Goal: Transaction & Acquisition: Book appointment/travel/reservation

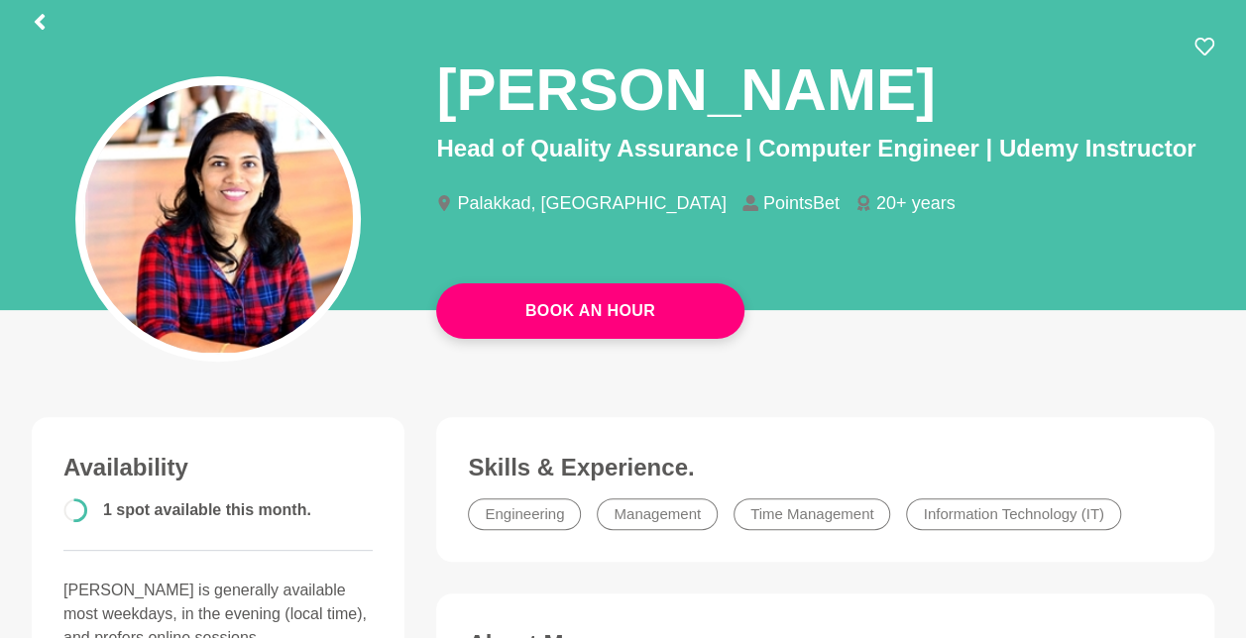
scroll to position [96, 0]
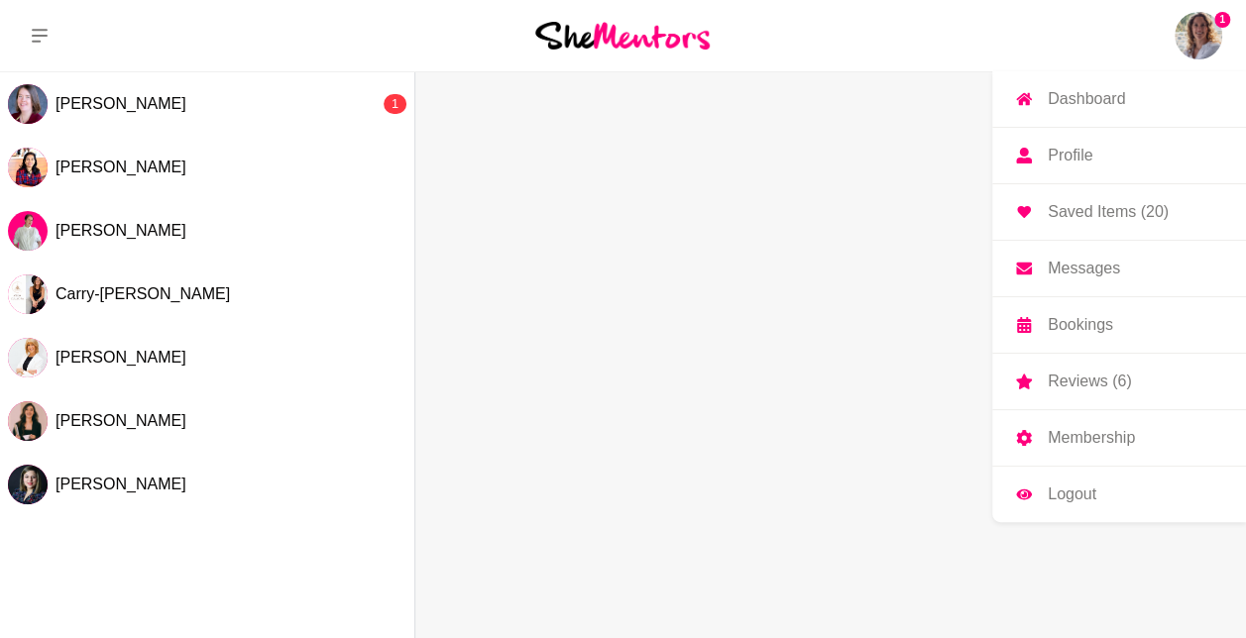
click at [1078, 273] on p "Messages" at bounding box center [1083, 269] width 72 height 16
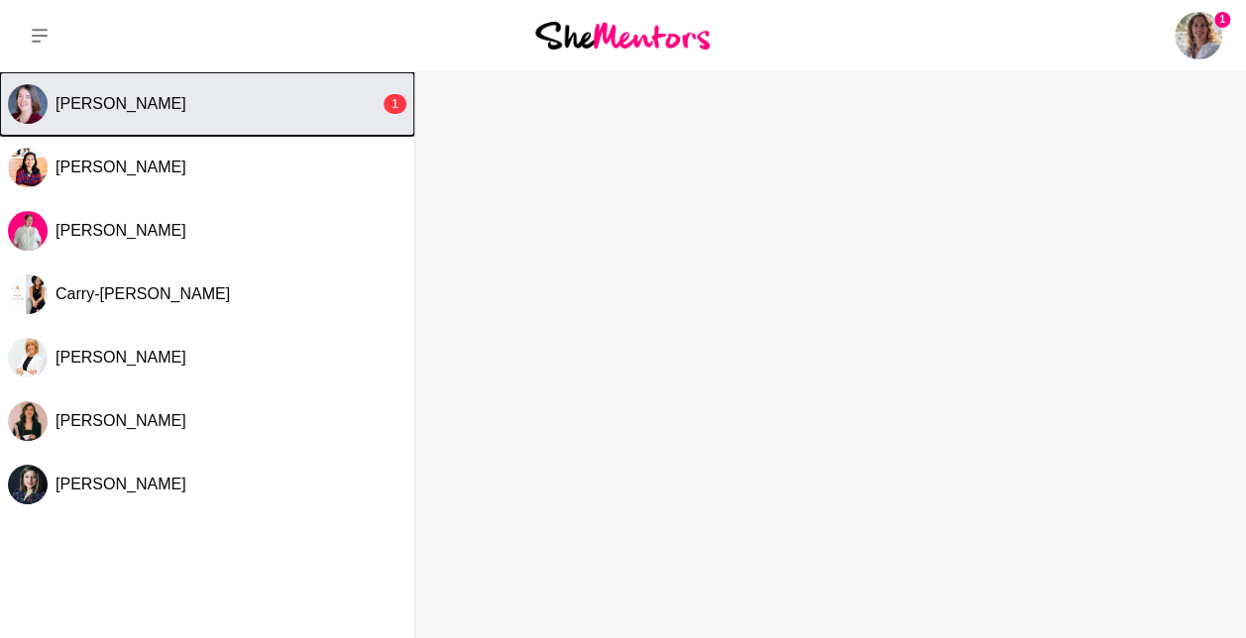
click at [255, 90] on button "[PERSON_NAME] 1" at bounding box center [207, 103] width 414 height 63
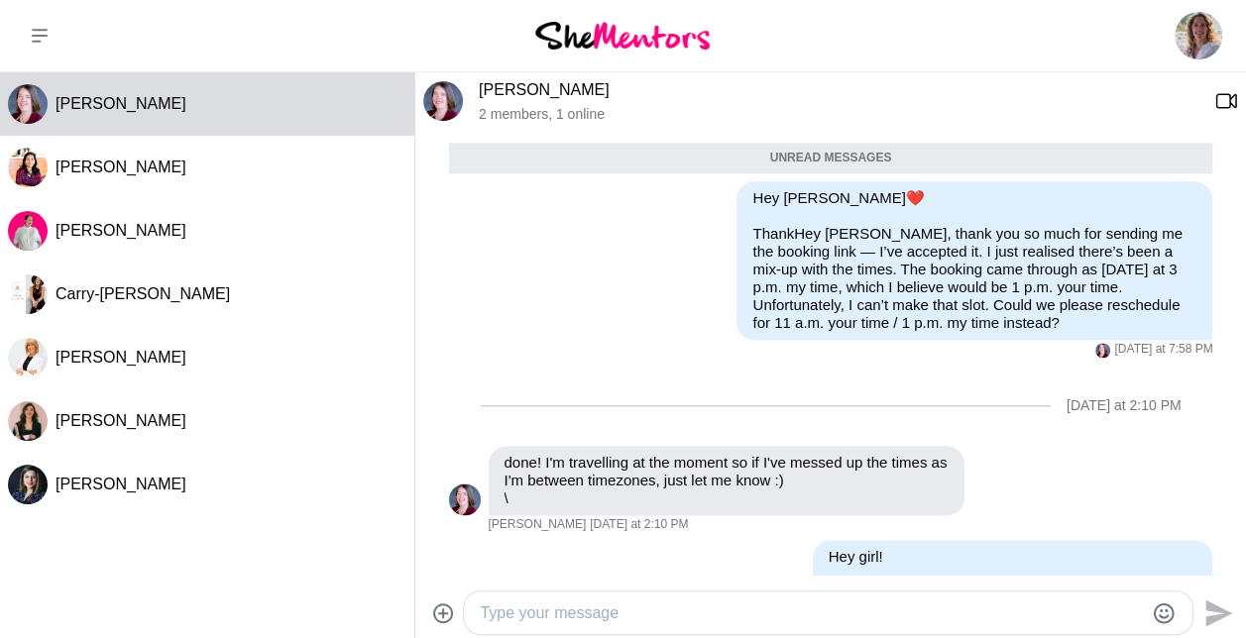
scroll to position [1510, 0]
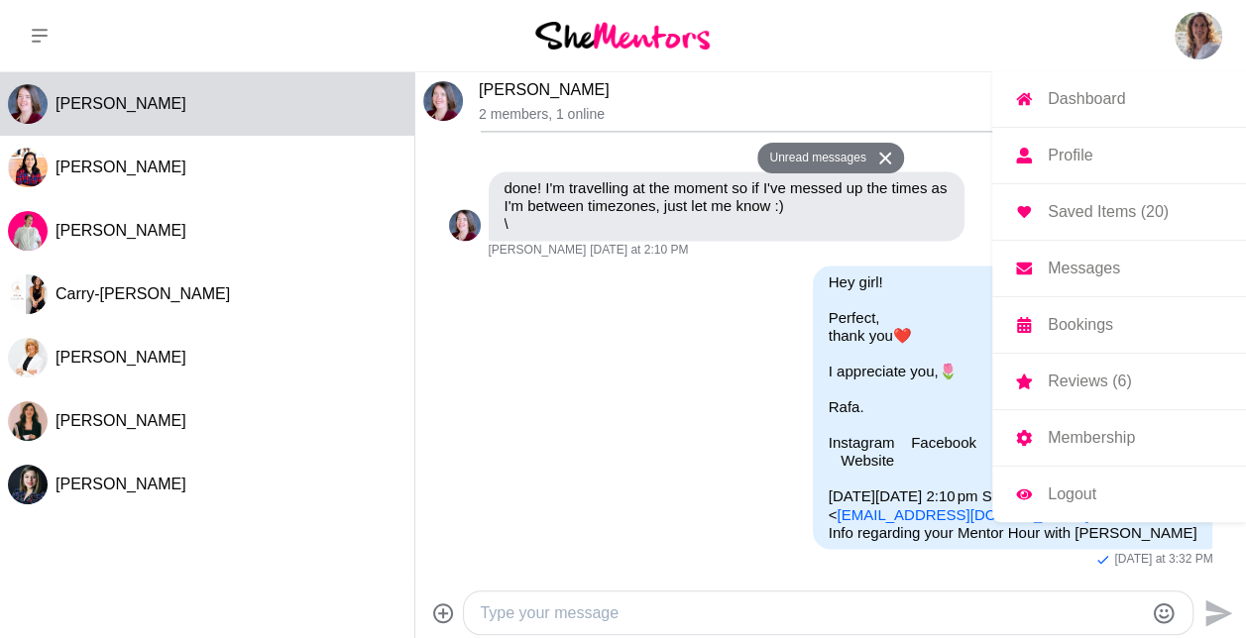
click at [1177, 42] on img at bounding box center [1198, 36] width 48 height 48
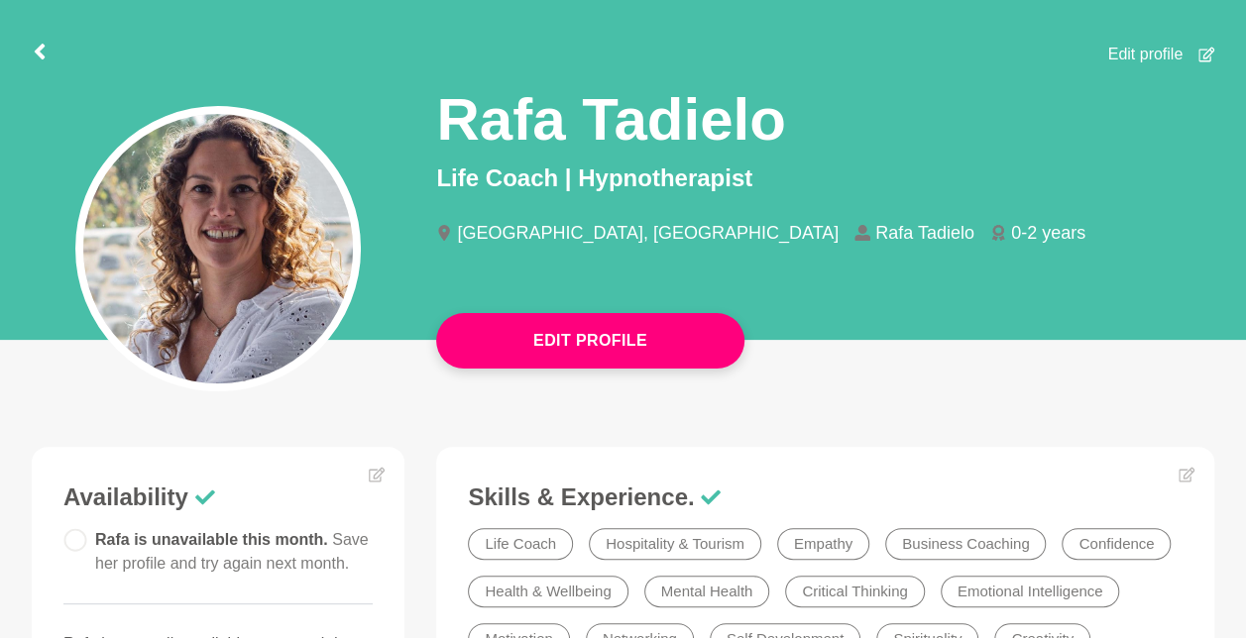
scroll to position [43, 0]
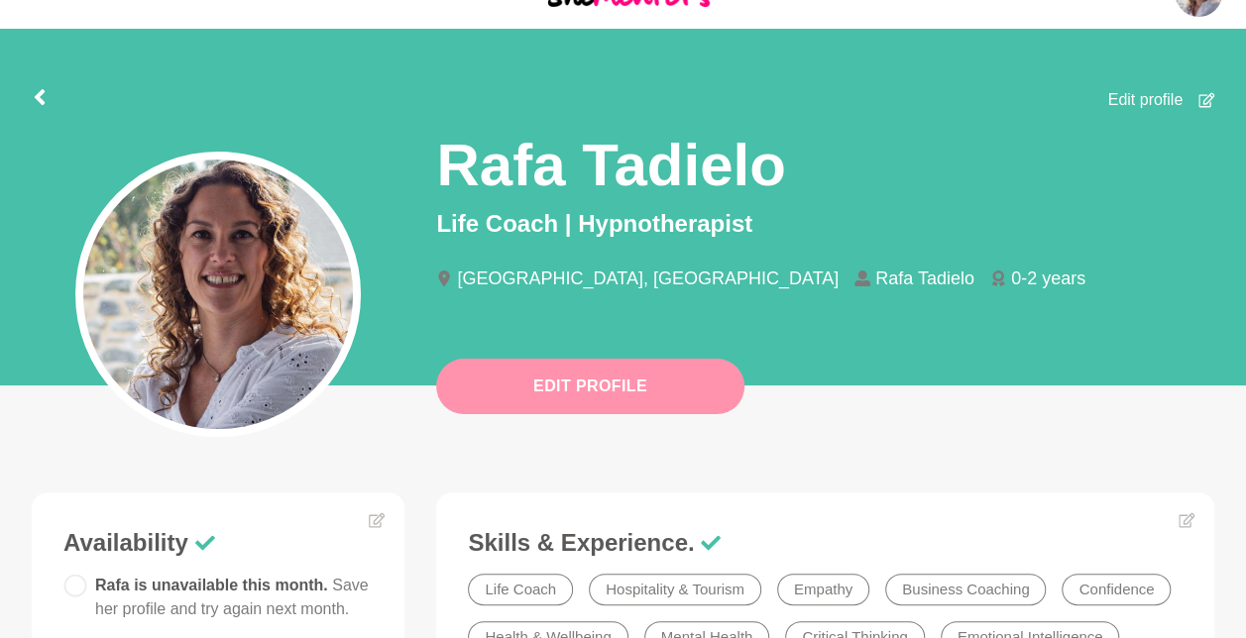
click at [554, 386] on button "Edit Profile" at bounding box center [590, 386] width 308 height 55
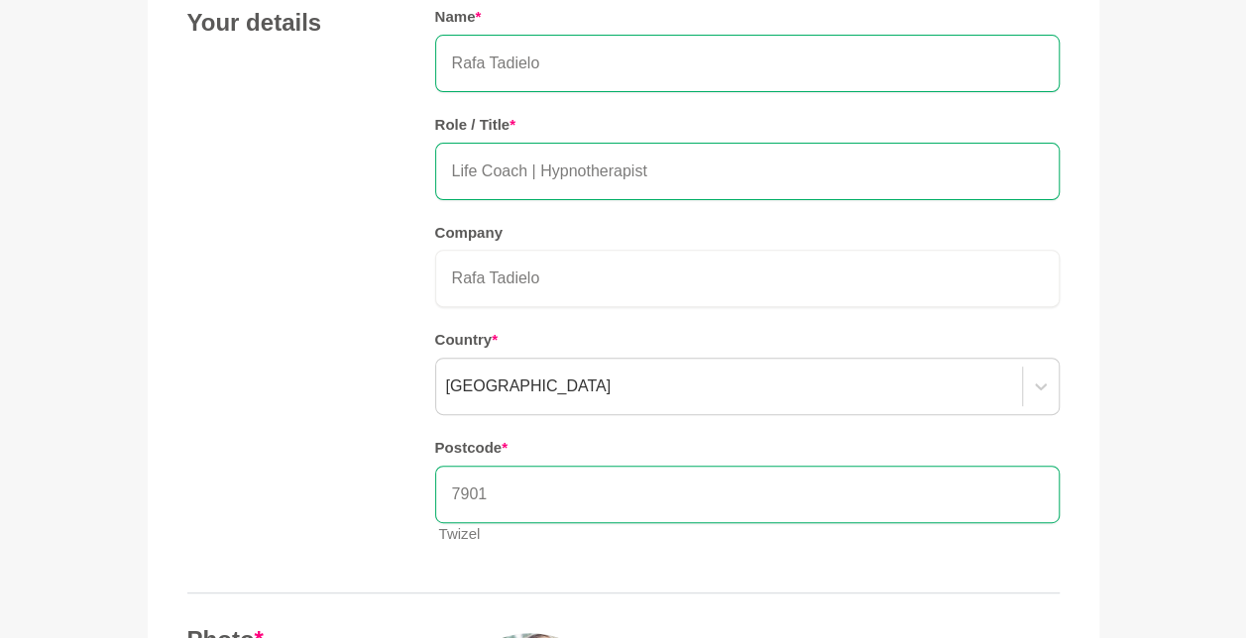
scroll to position [241, 0]
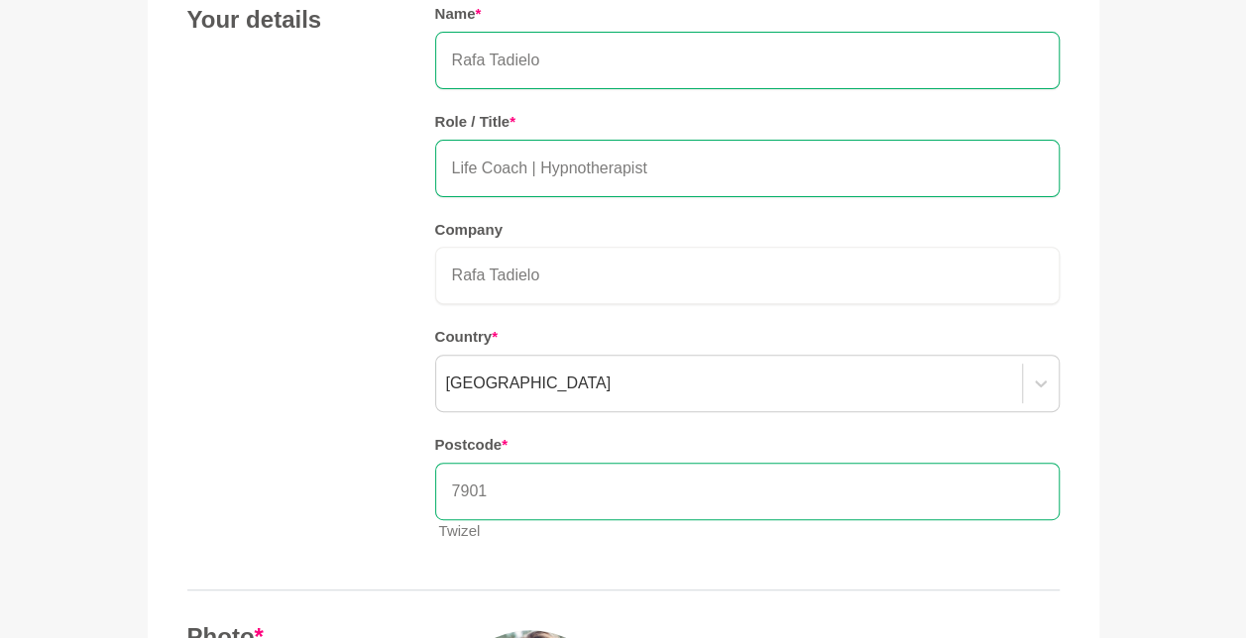
click at [604, 491] on input "7901" at bounding box center [747, 491] width 624 height 57
type input "7"
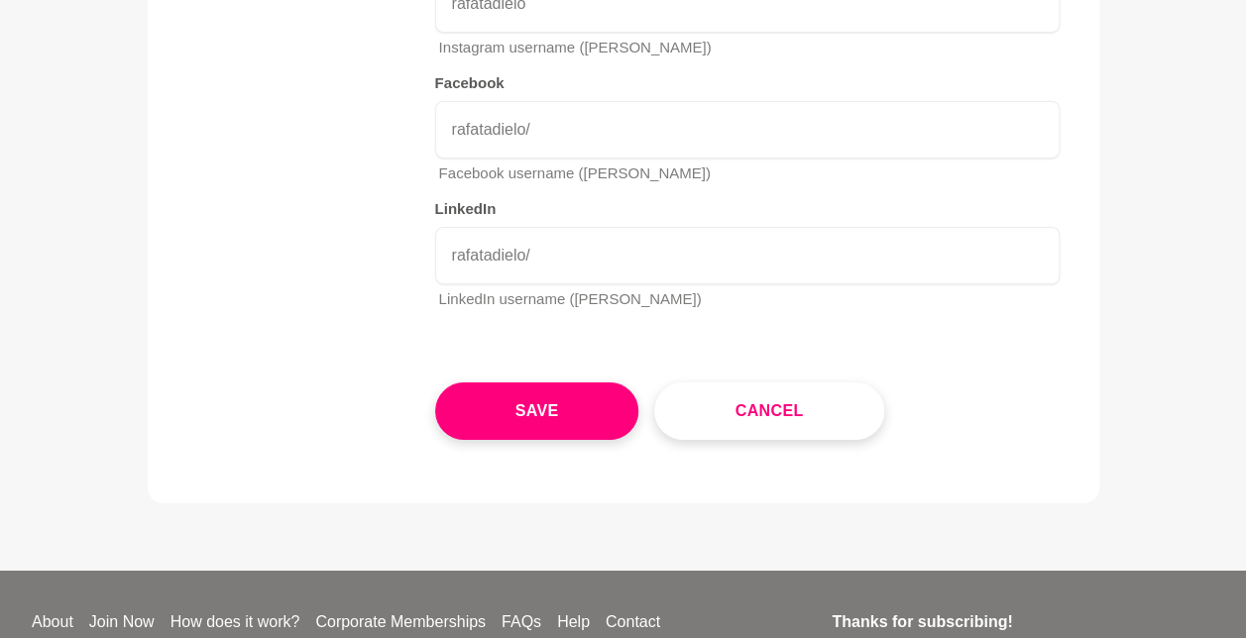
scroll to position [3405, 0]
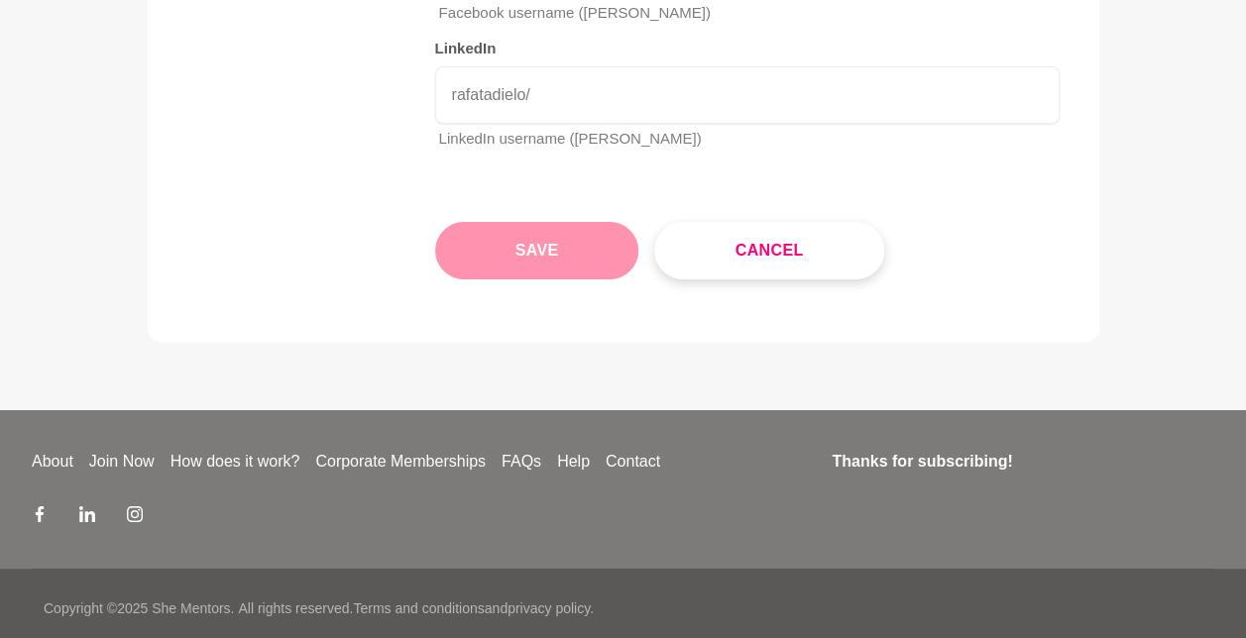
type input "0622"
click at [513, 234] on button "Save" at bounding box center [537, 250] width 204 height 57
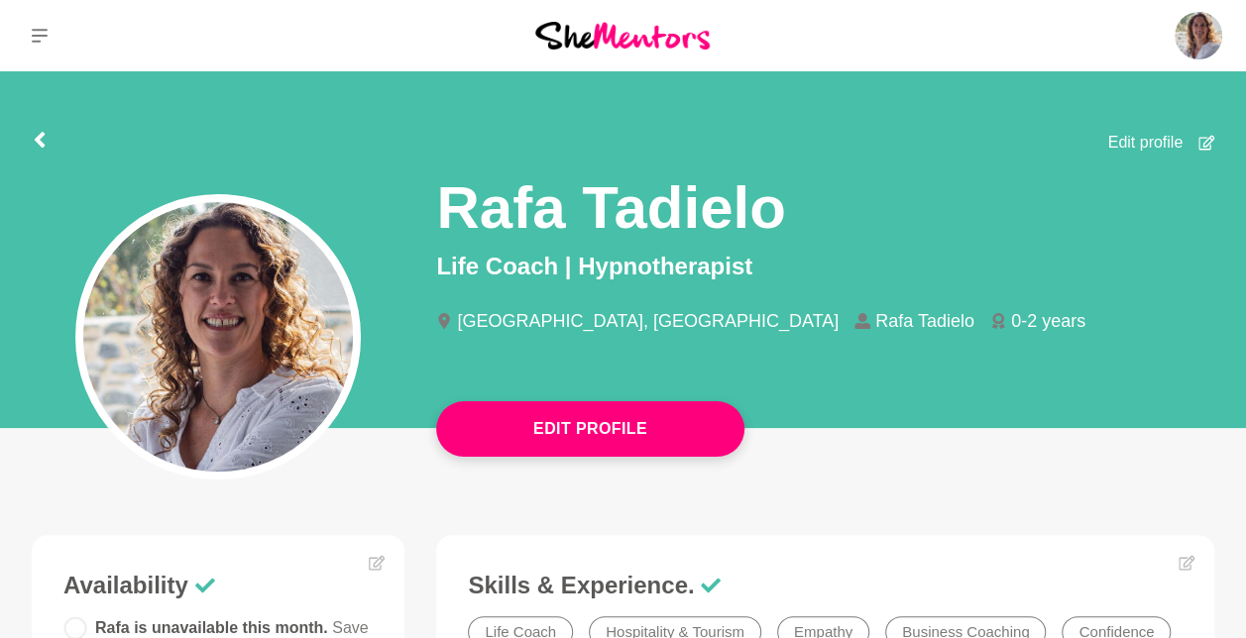
click at [1201, 136] on icon at bounding box center [1206, 143] width 16 height 16
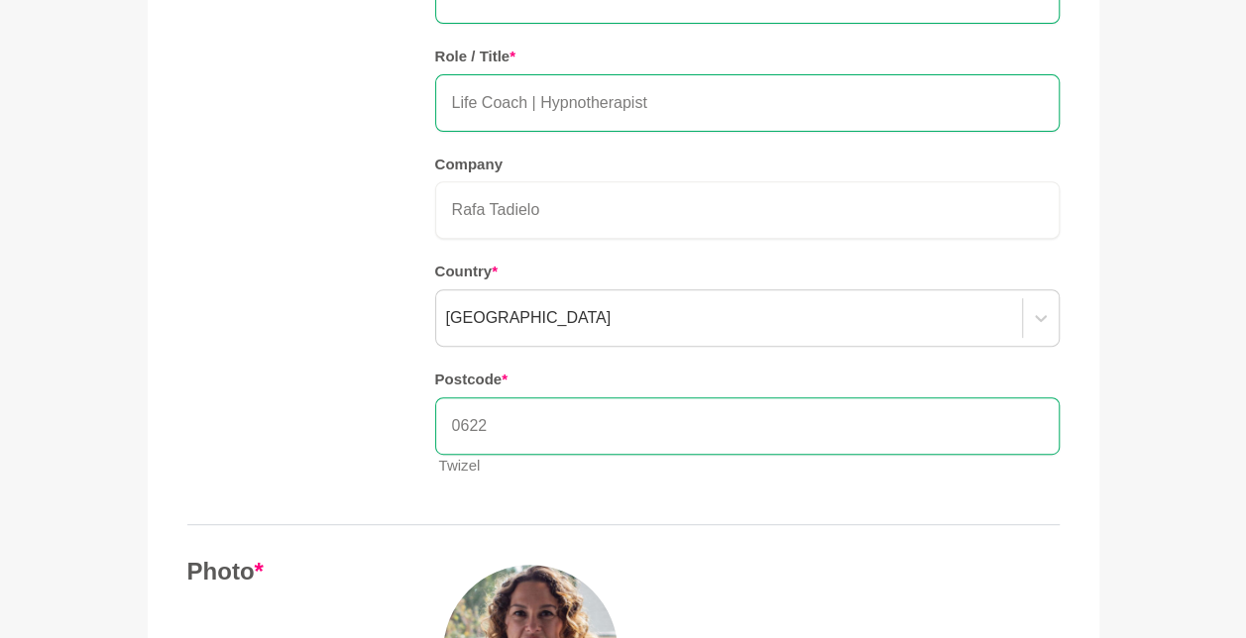
scroll to position [325, 0]
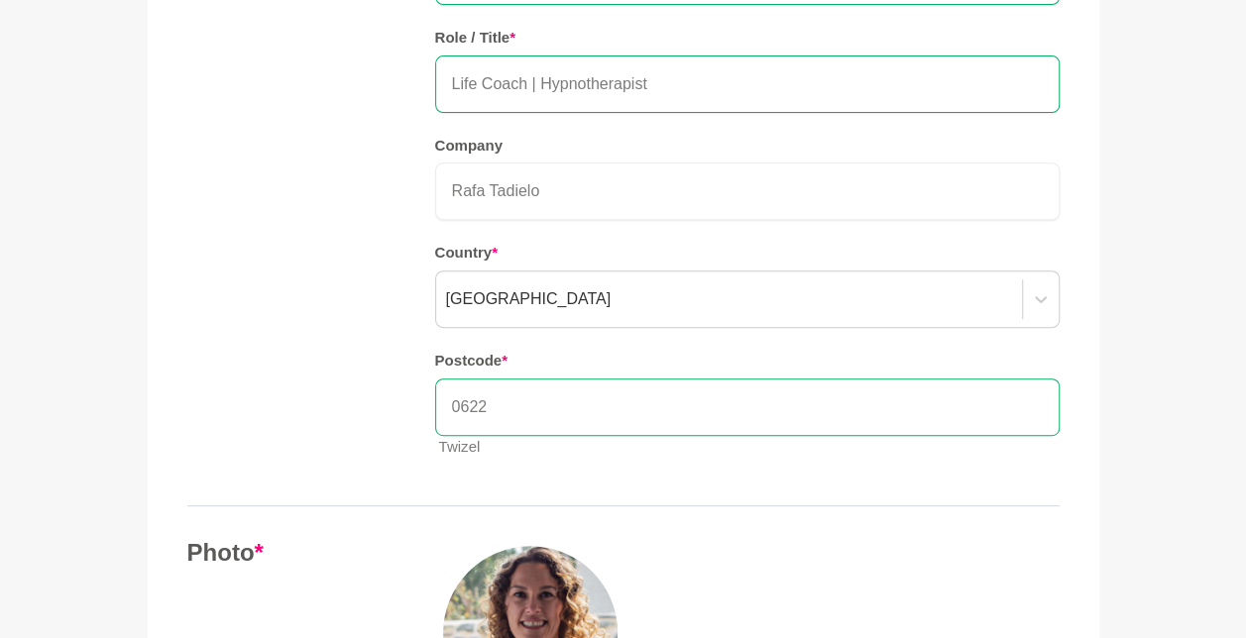
click at [577, 418] on input "0622" at bounding box center [747, 407] width 624 height 57
drag, startPoint x: 477, startPoint y: 449, endPoint x: 462, endPoint y: 448, distance: 14.9
click at [462, 448] on p "[GEOGRAPHIC_DATA]" at bounding box center [749, 447] width 620 height 23
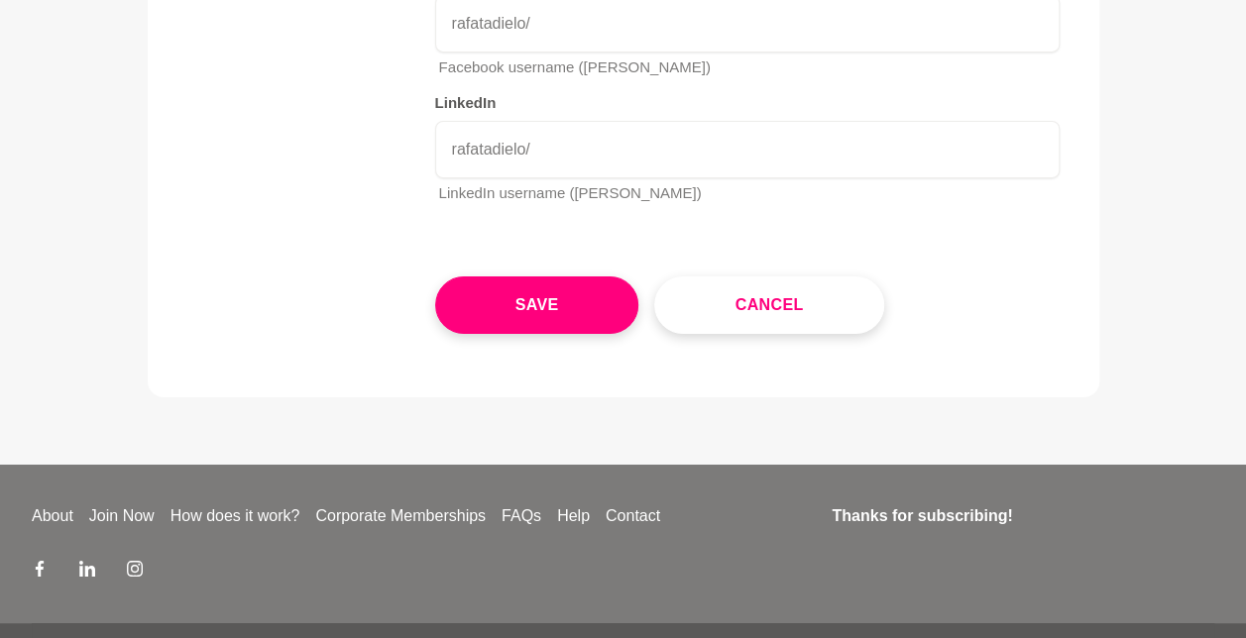
scroll to position [3405, 0]
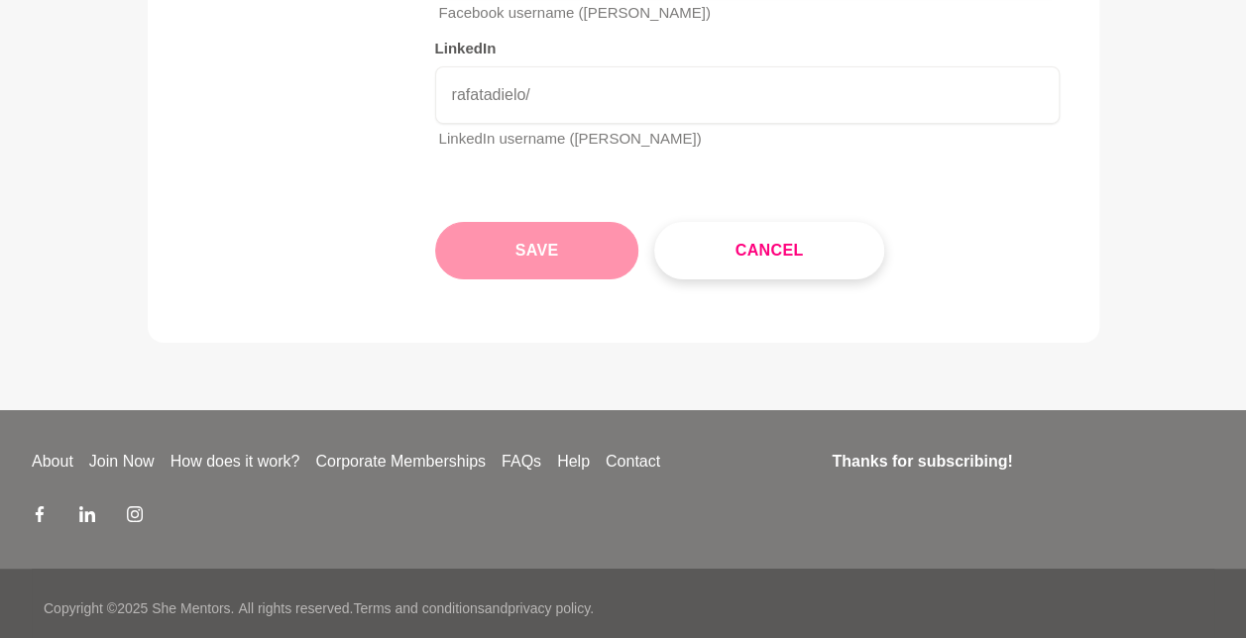
click at [607, 262] on button "Save" at bounding box center [537, 250] width 204 height 57
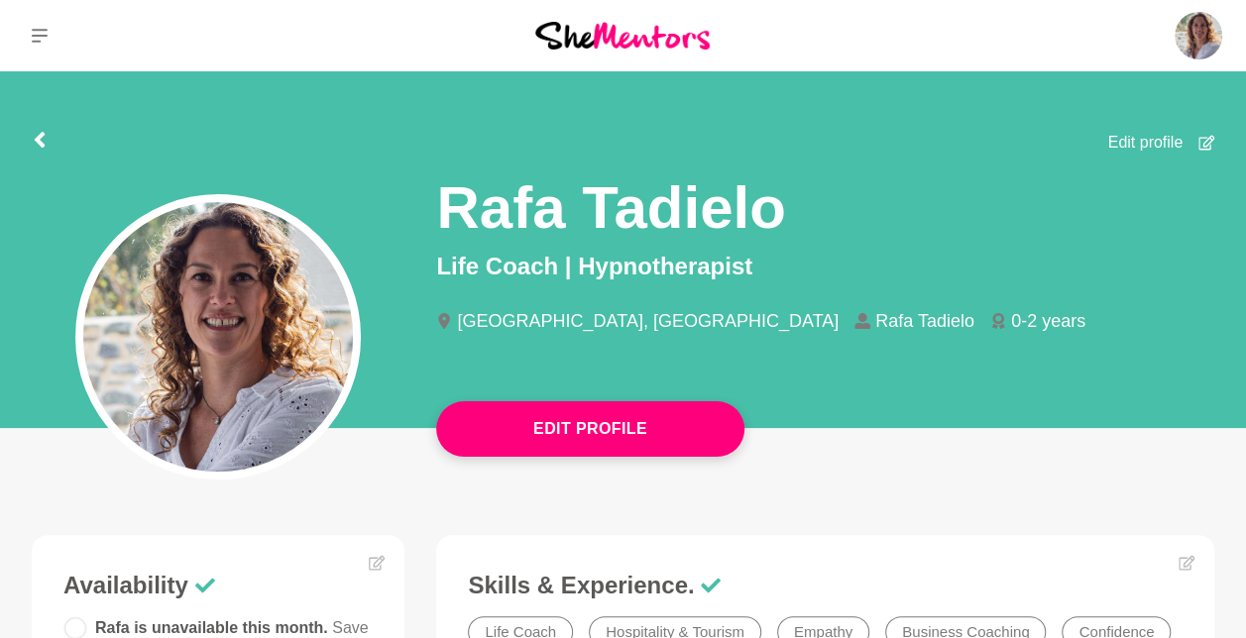
click at [1198, 133] on div "Edit profile" at bounding box center [1160, 143] width 107 height 24
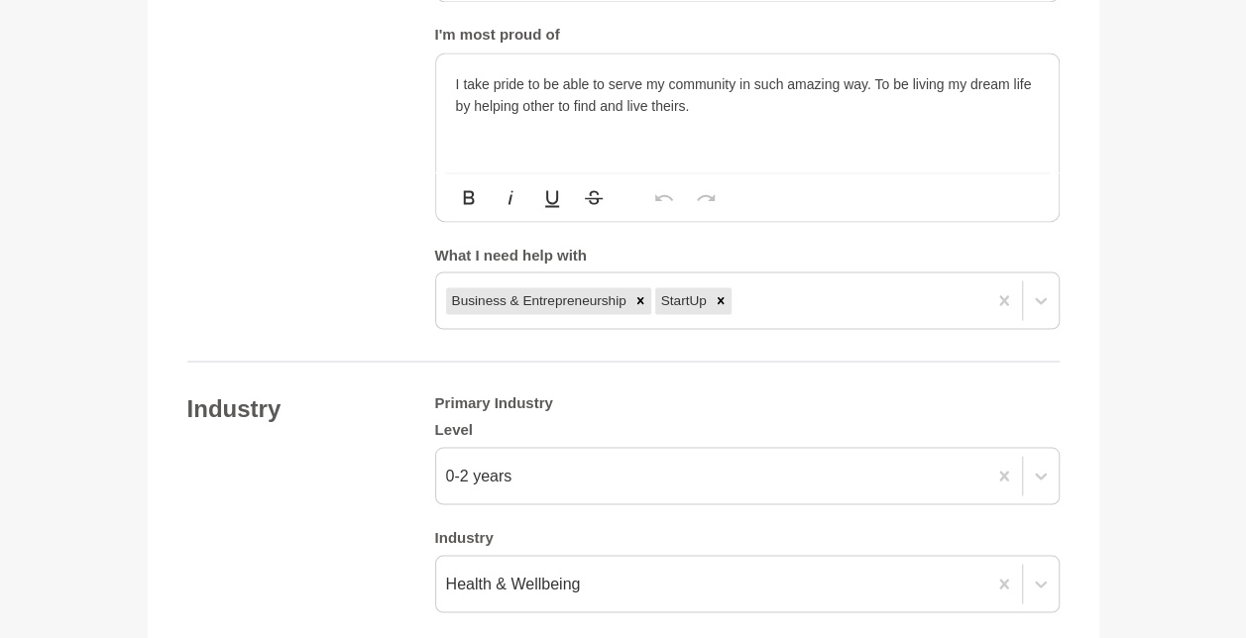
scroll to position [1740, 0]
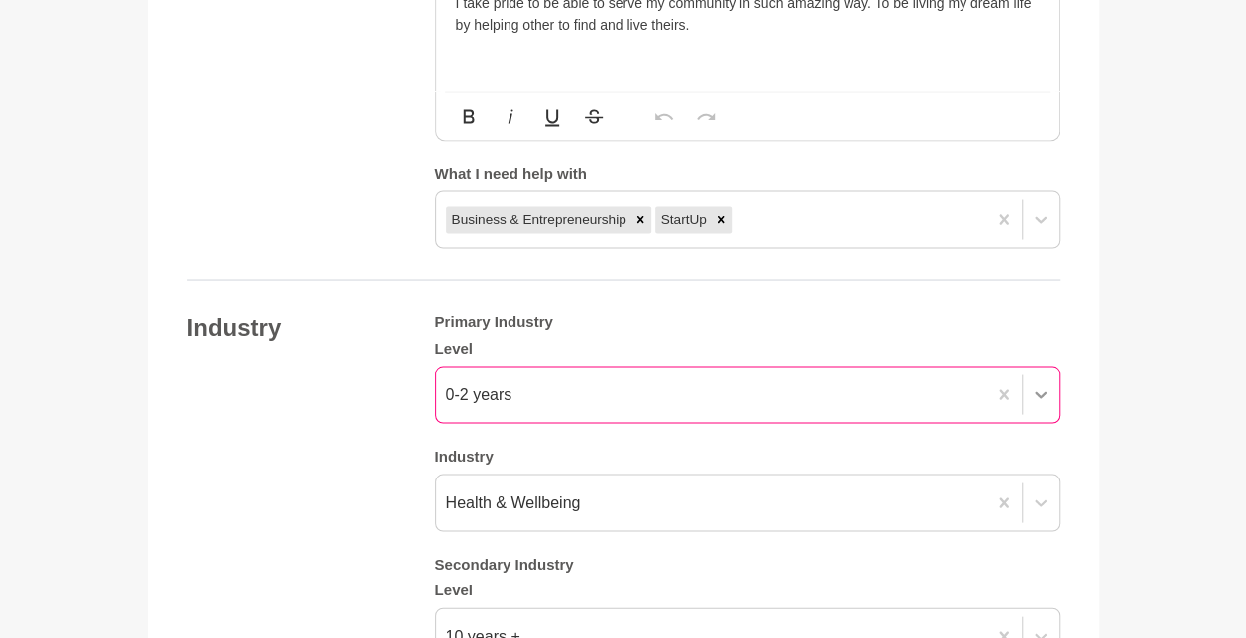
click at [1048, 410] on div at bounding box center [1022, 394] width 72 height 55
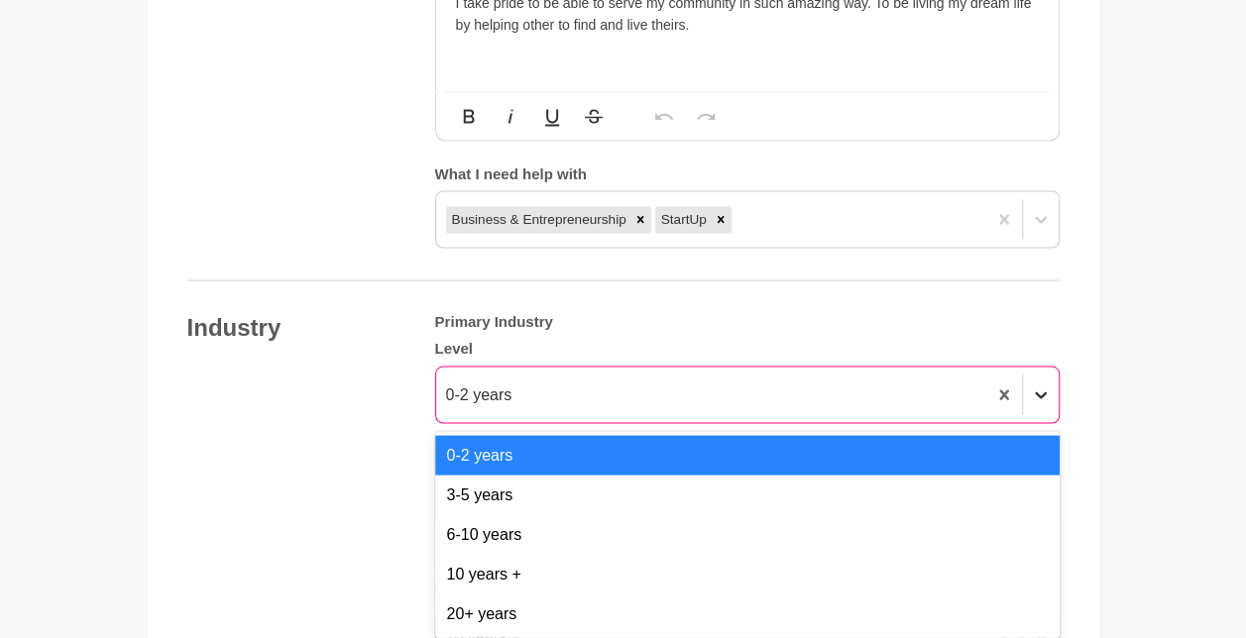
scroll to position [1760, 0]
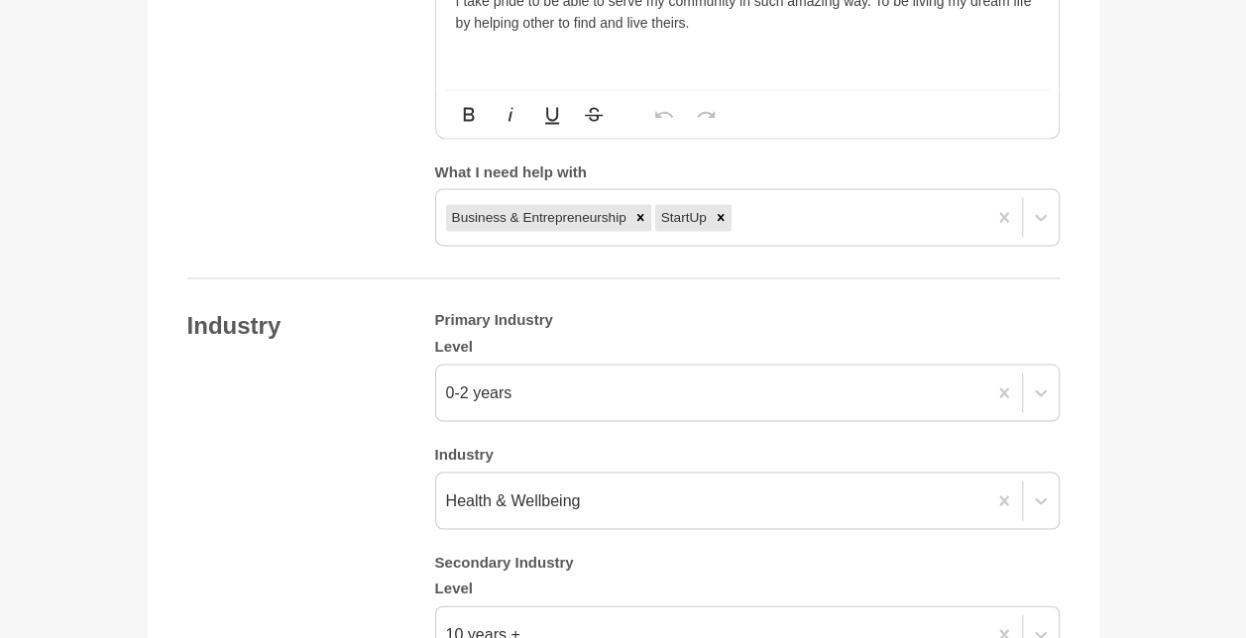
click at [1175, 370] on main "Back to Profile Your details Rafa Tadielo Life Coach | Hypnotherapist Rafa Tadi…" at bounding box center [623, 183] width 1246 height 3744
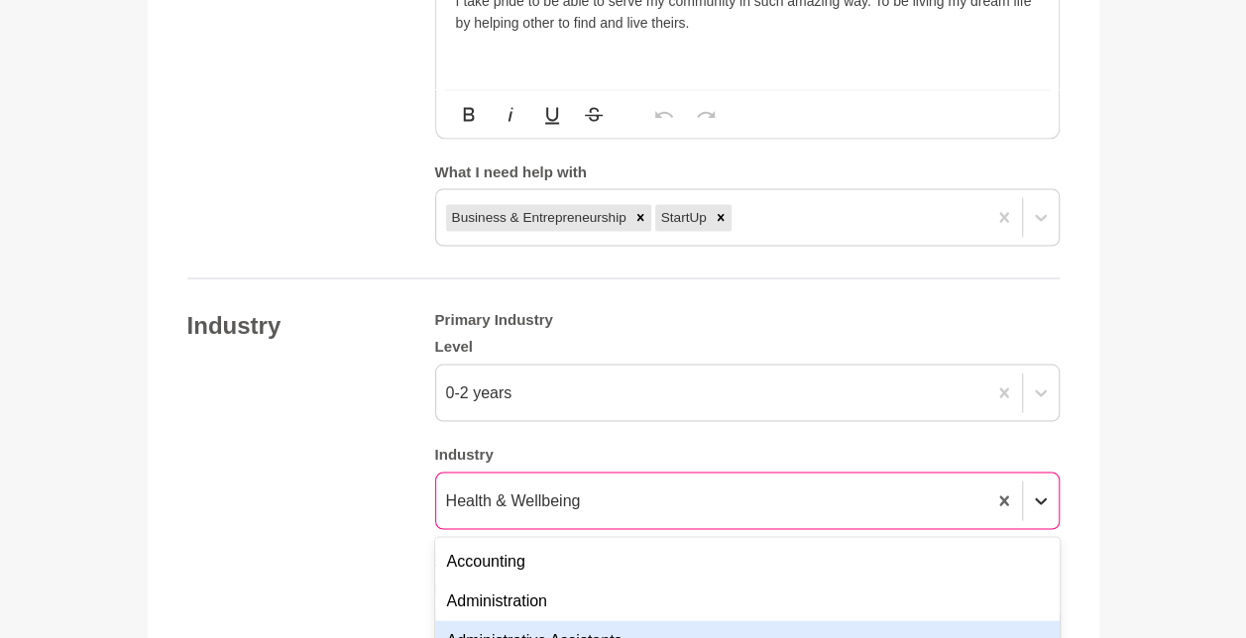
scroll to position [1958, 0]
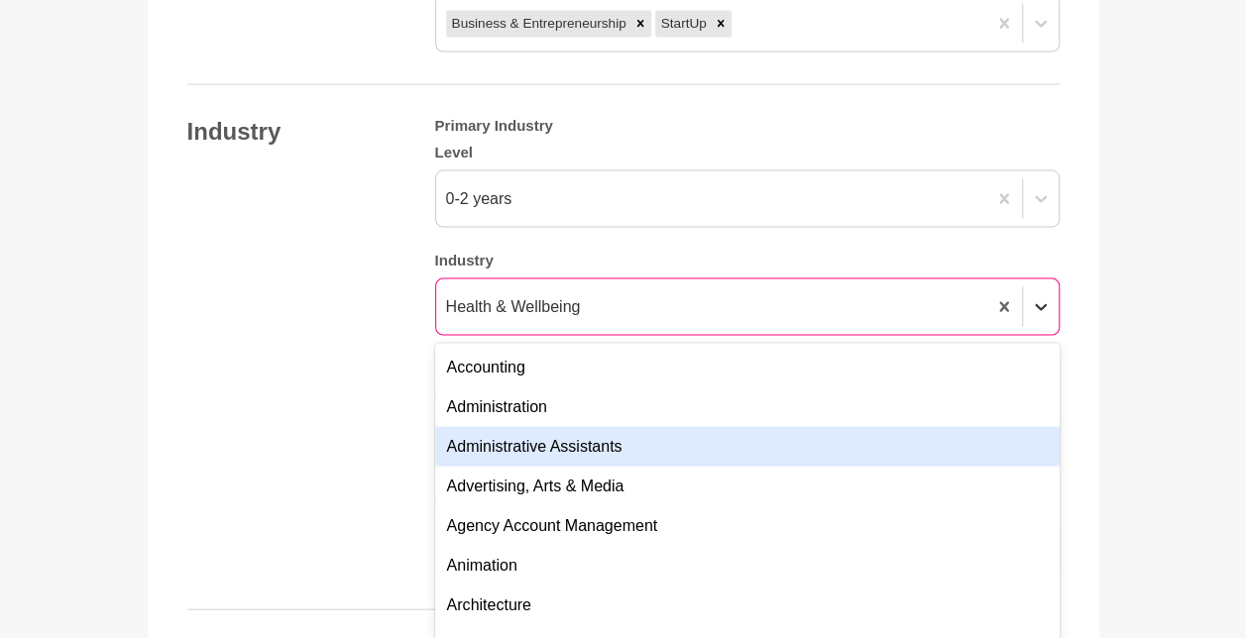
click at [1038, 336] on div "option Administrative Assistants focused, 3 of 144. 144 results available. Use …" at bounding box center [747, 306] width 624 height 57
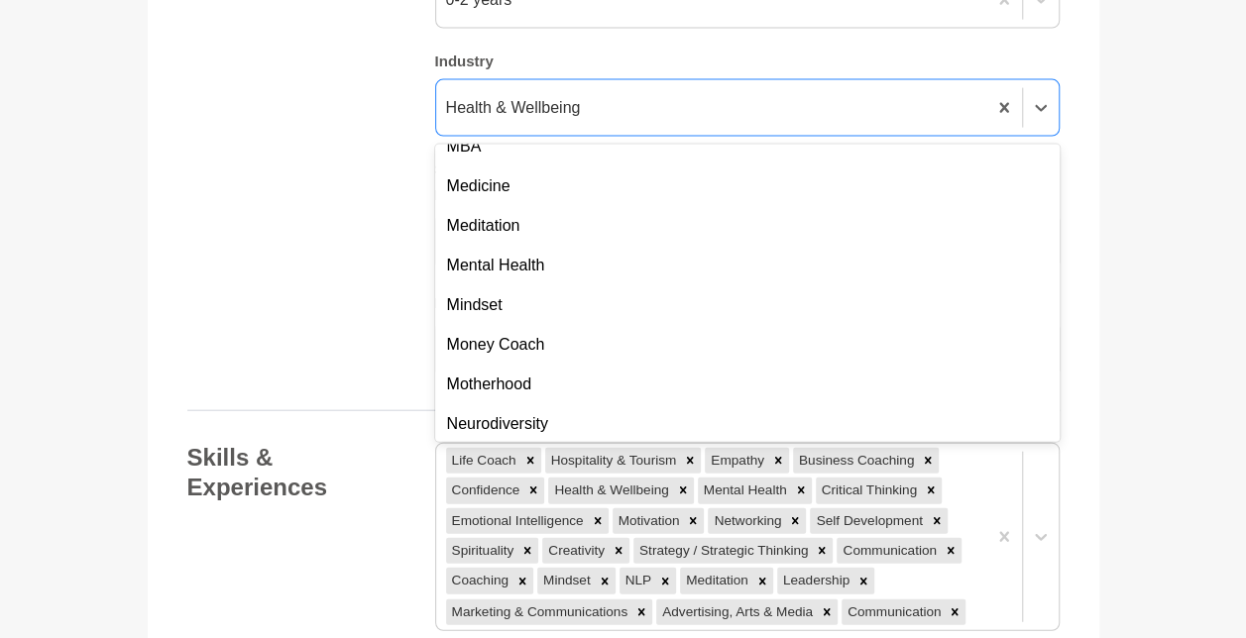
scroll to position [3052, 0]
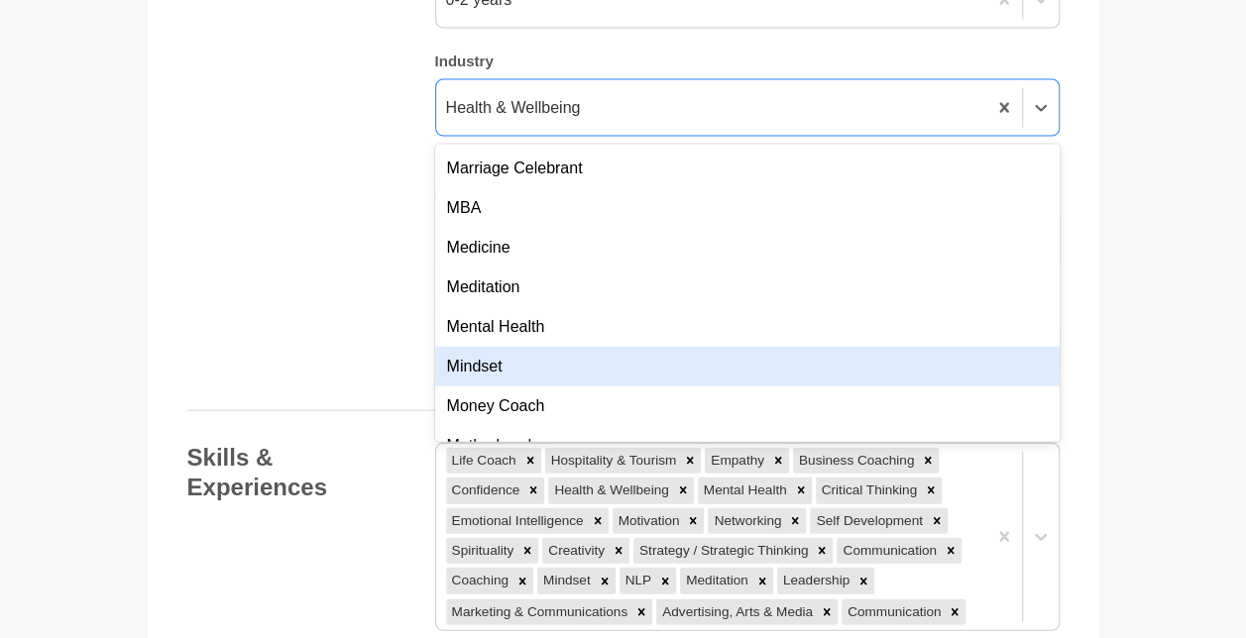
click at [570, 357] on div "Mindset" at bounding box center [747, 367] width 624 height 40
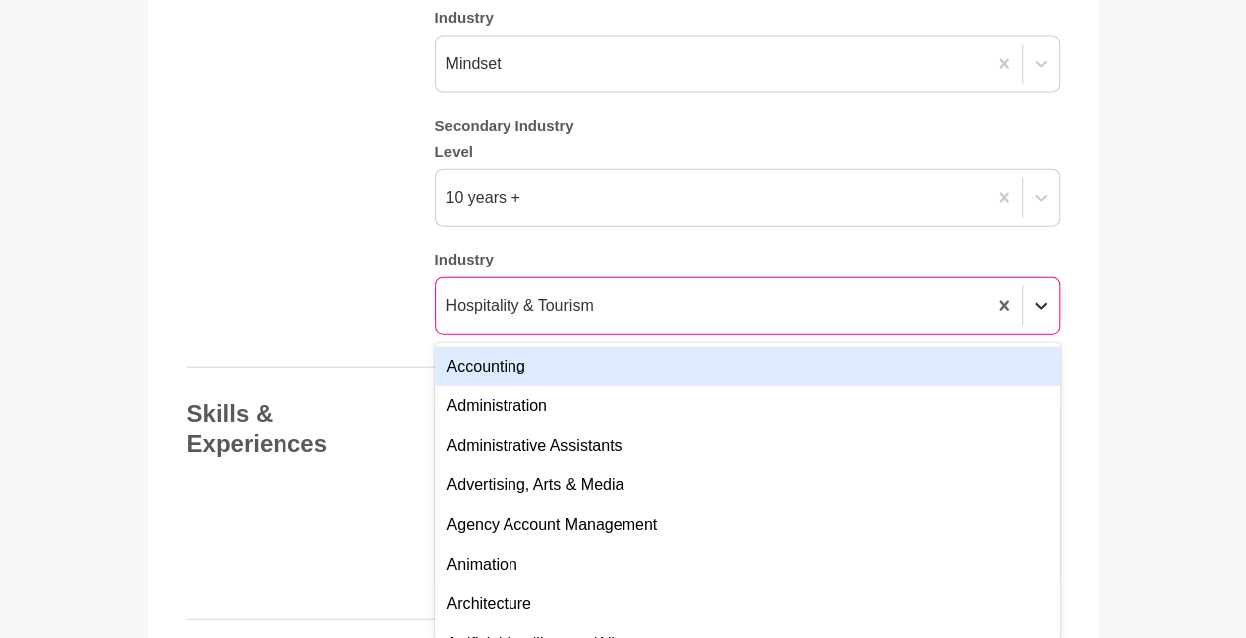
click at [1040, 335] on div "option Accounting focused, 1 of 144. 144 results available. Use Up and Down to …" at bounding box center [747, 305] width 624 height 57
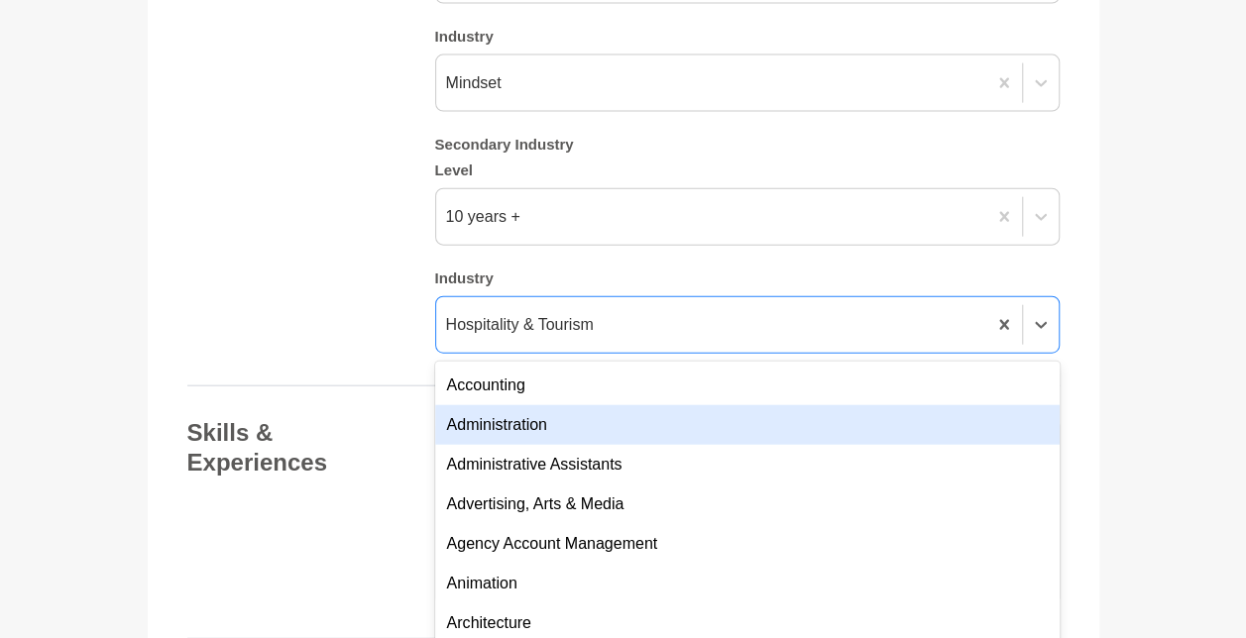
scroll to position [2173, 0]
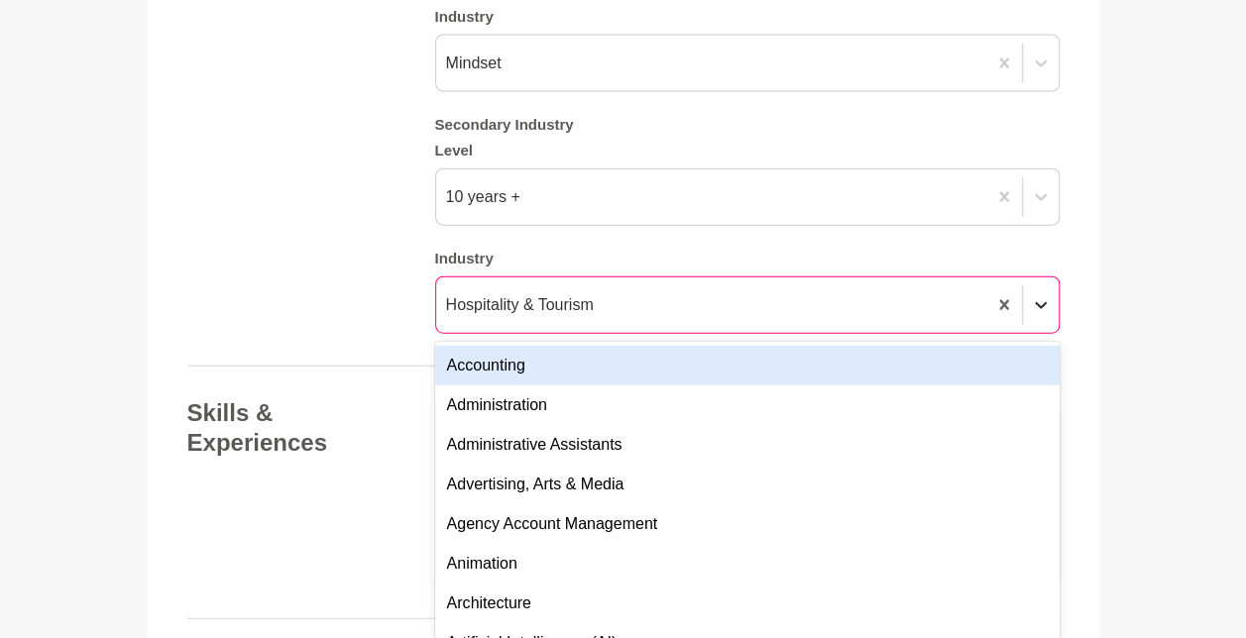
scroll to position [2200, 0]
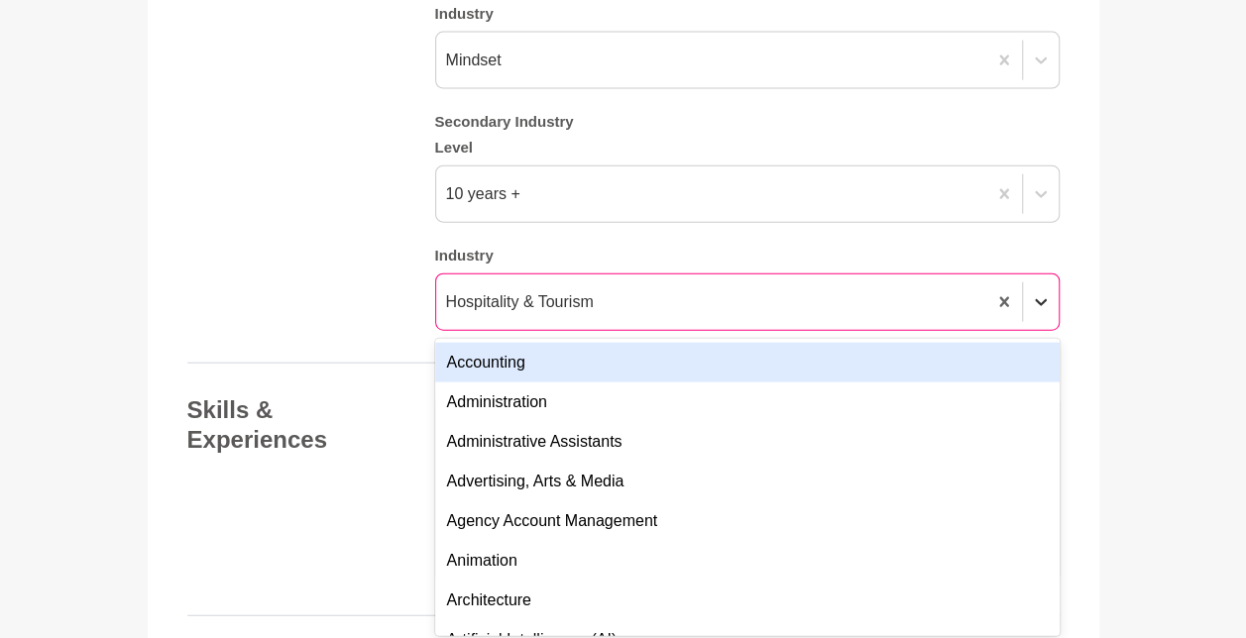
click at [1038, 331] on div "option Accounting focused, 1 of 144. 144 results available. Use Up and Down to …" at bounding box center [747, 301] width 624 height 57
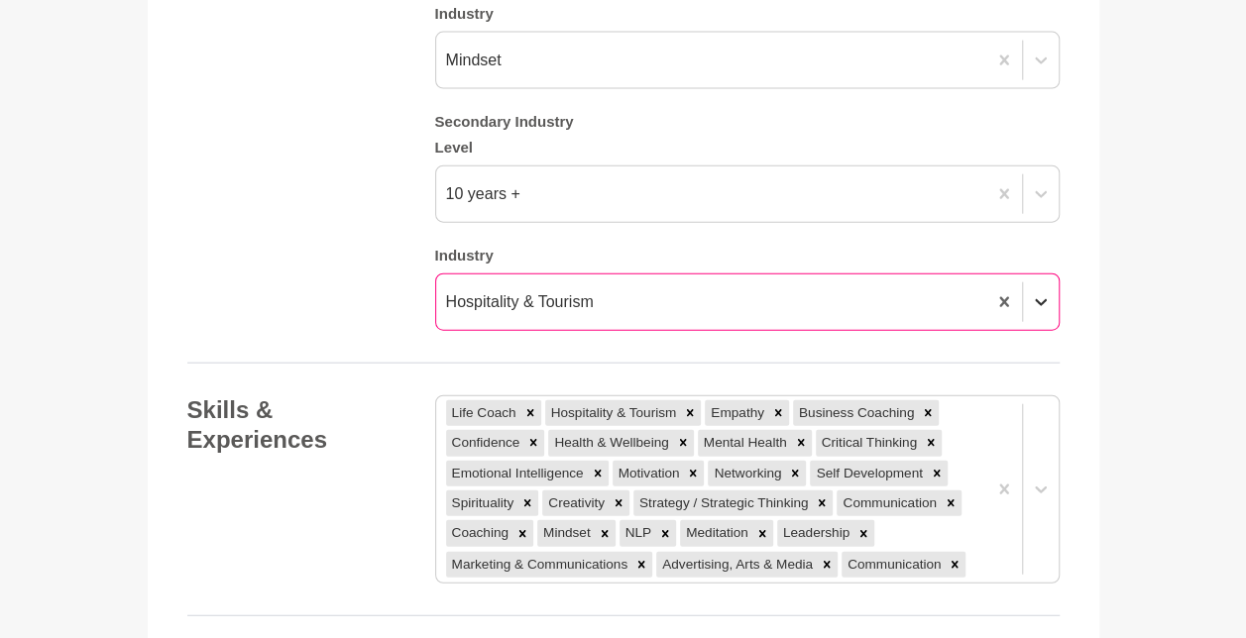
click at [1041, 305] on icon at bounding box center [1041, 302] width 20 height 20
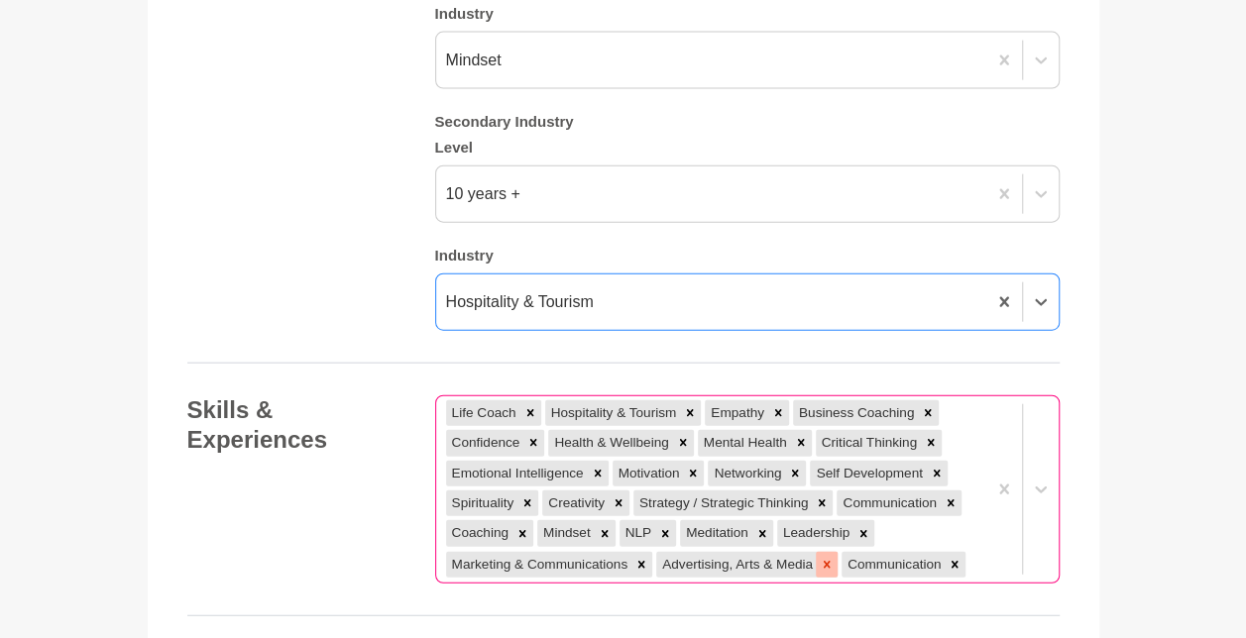
click at [824, 561] on icon at bounding box center [826, 564] width 7 height 7
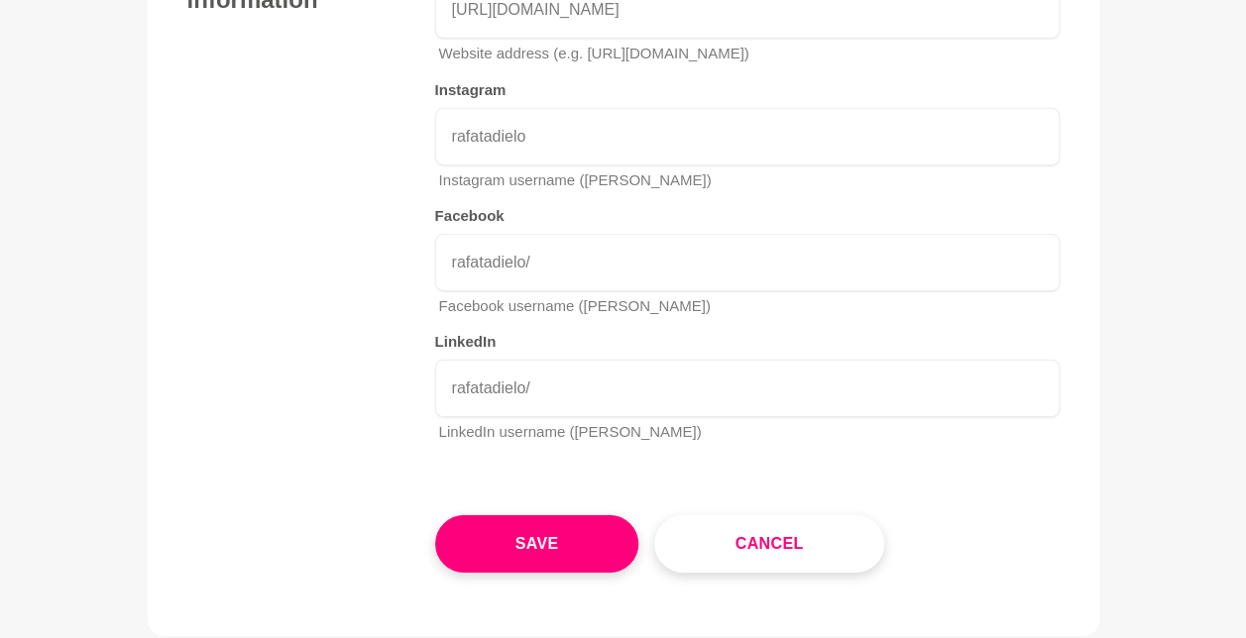
scroll to position [3115, 0]
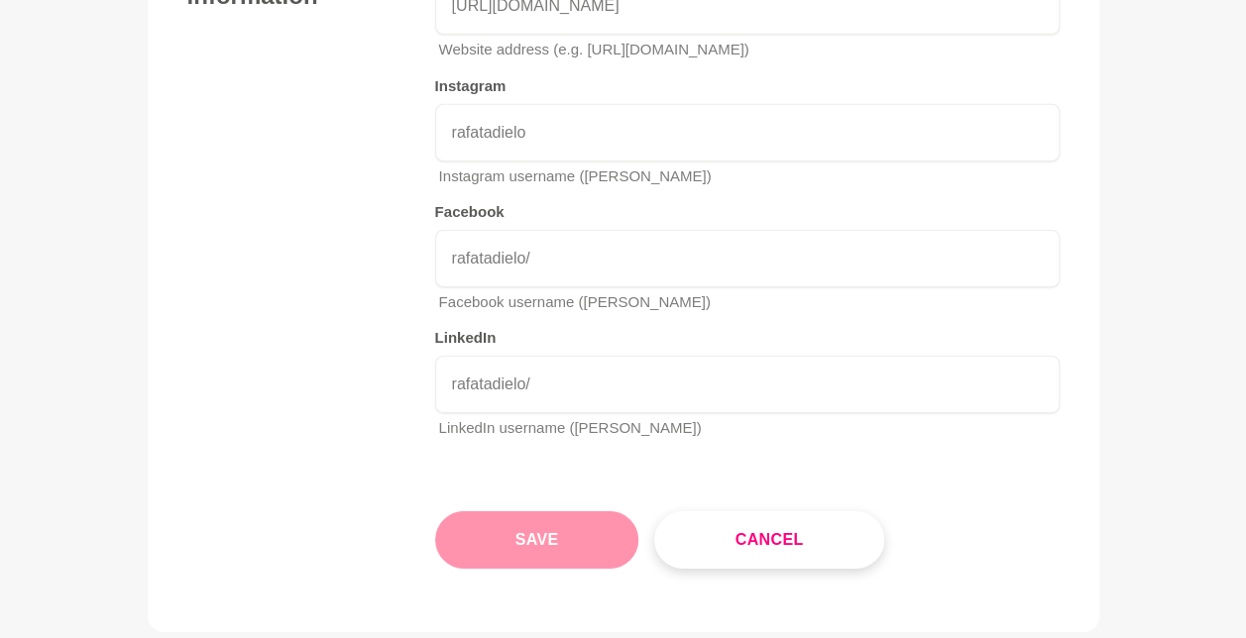
click at [477, 551] on button "Save" at bounding box center [537, 539] width 204 height 57
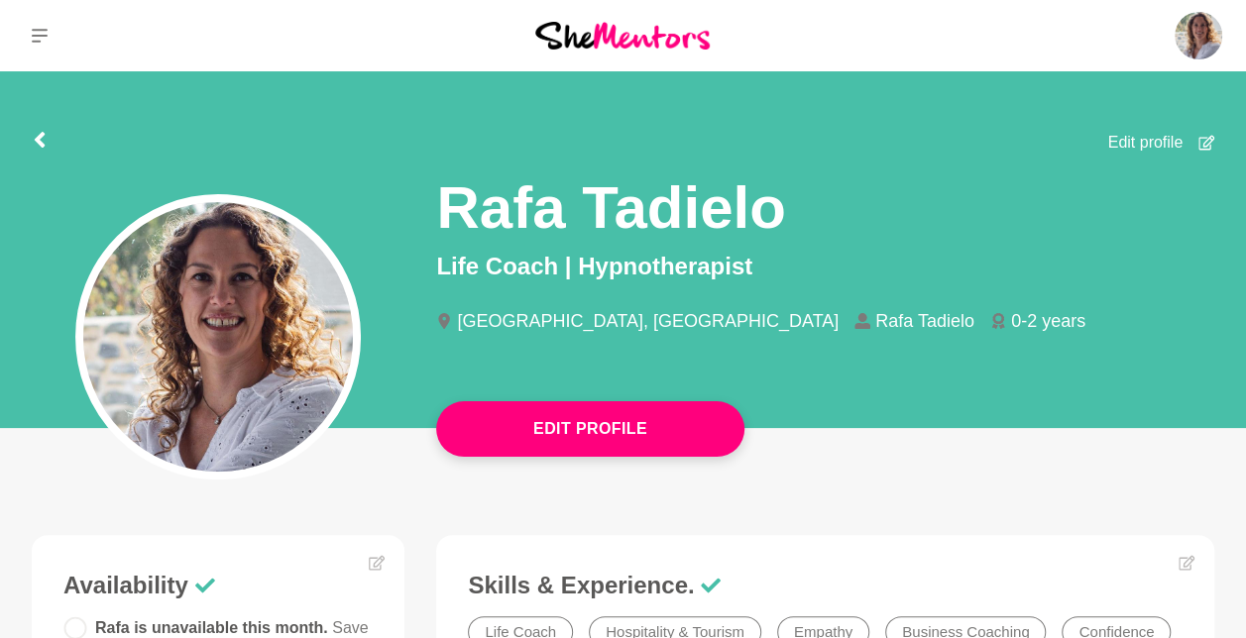
click at [1126, 139] on span "Edit profile" at bounding box center [1144, 143] width 75 height 24
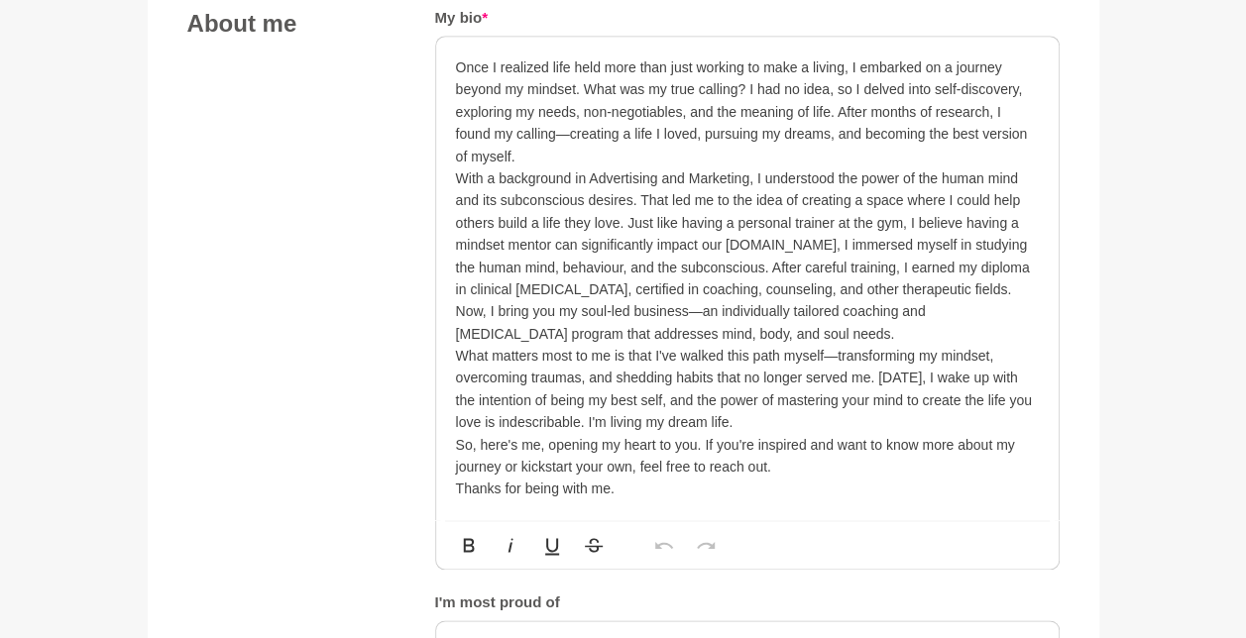
scroll to position [1104, 0]
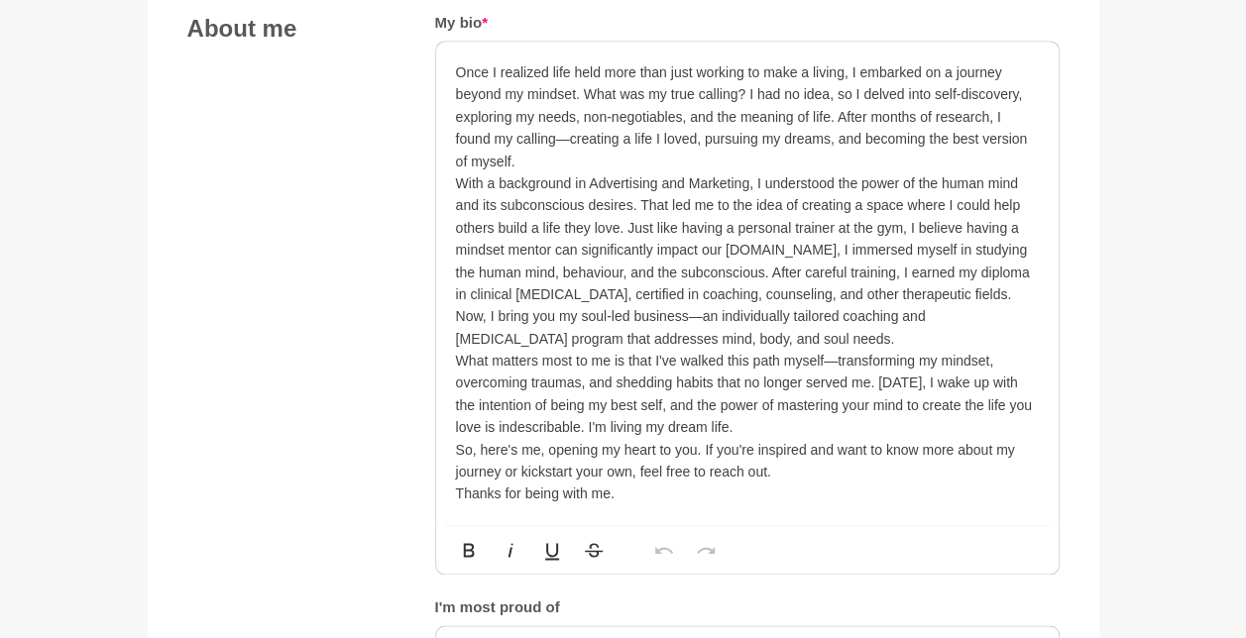
click at [535, 64] on p "Once I realized life held more than just working to make a living, I embarked o…" at bounding box center [747, 116] width 583 height 111
click at [729, 172] on p "With a background in Advertising and Marketing, I understood the power of the h…" at bounding box center [747, 260] width 583 height 177
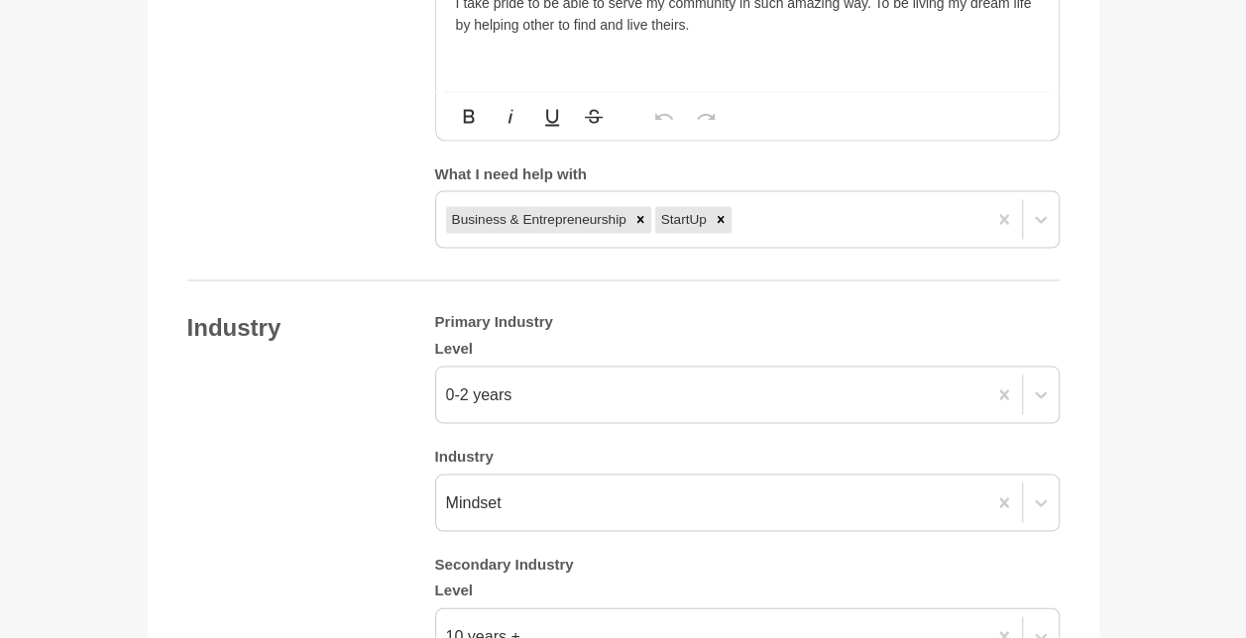
scroll to position [3405, 0]
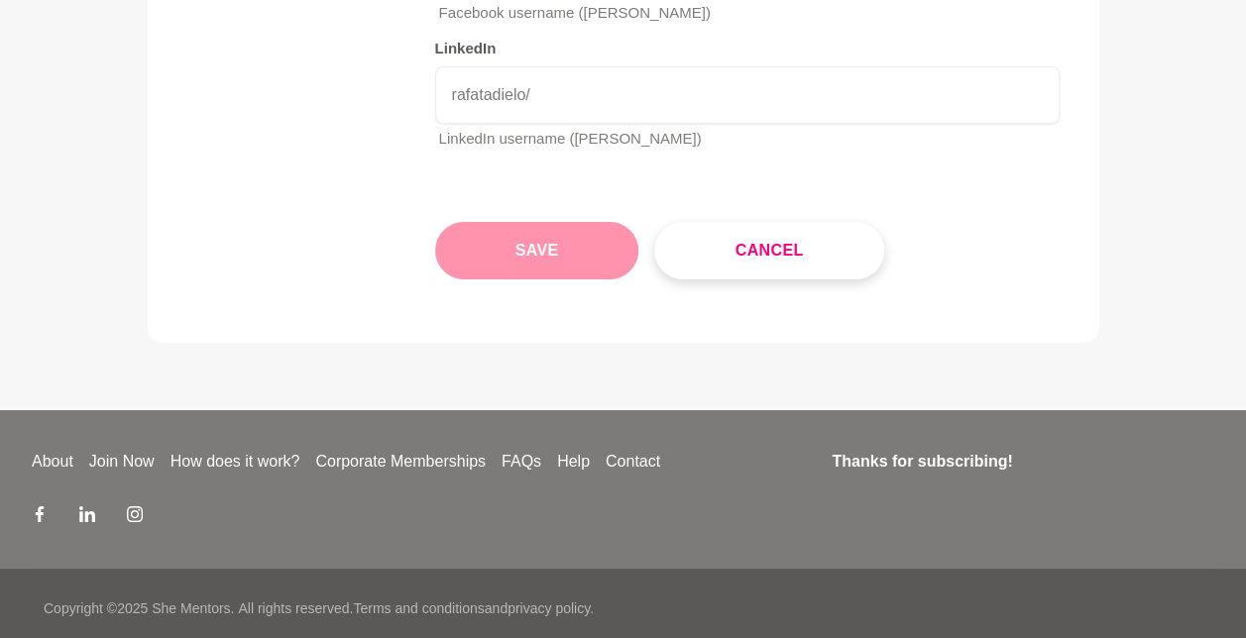
click at [507, 222] on button "Save" at bounding box center [537, 250] width 204 height 57
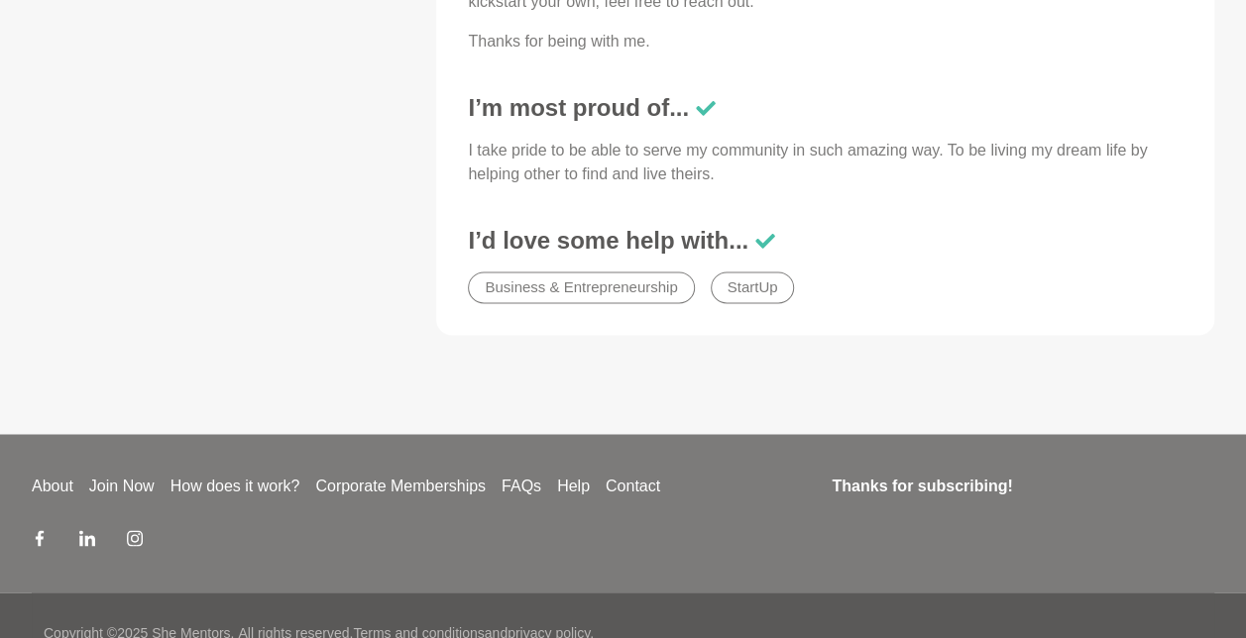
scroll to position [1455, 0]
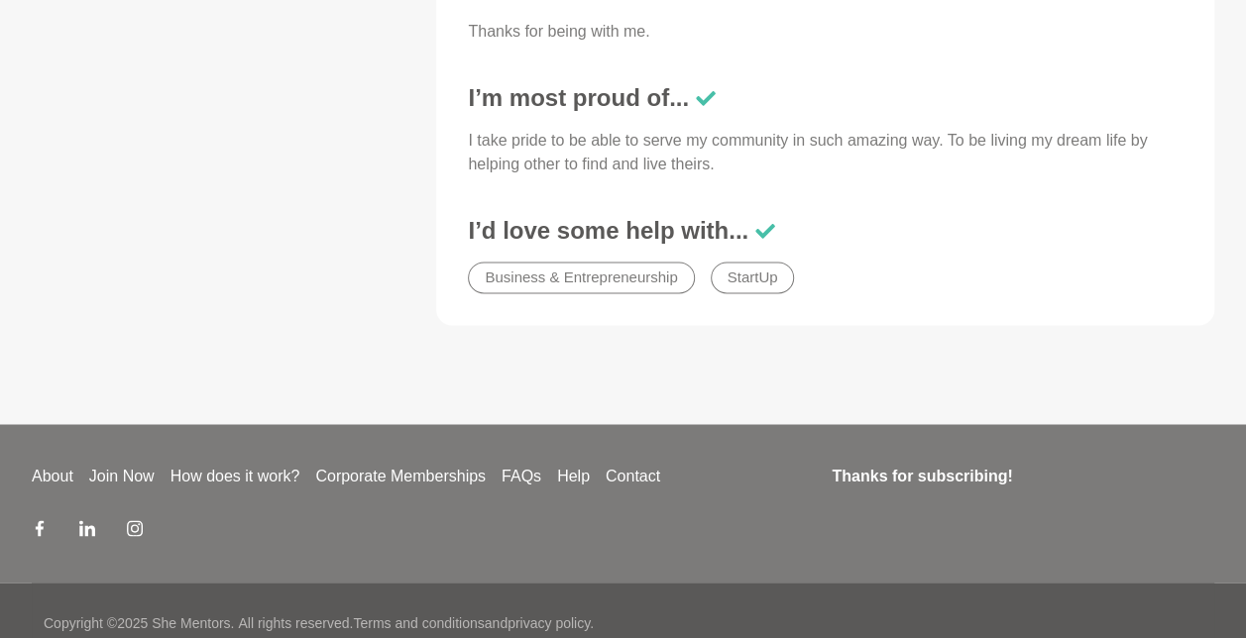
click at [765, 224] on icon at bounding box center [765, 231] width 20 height 15
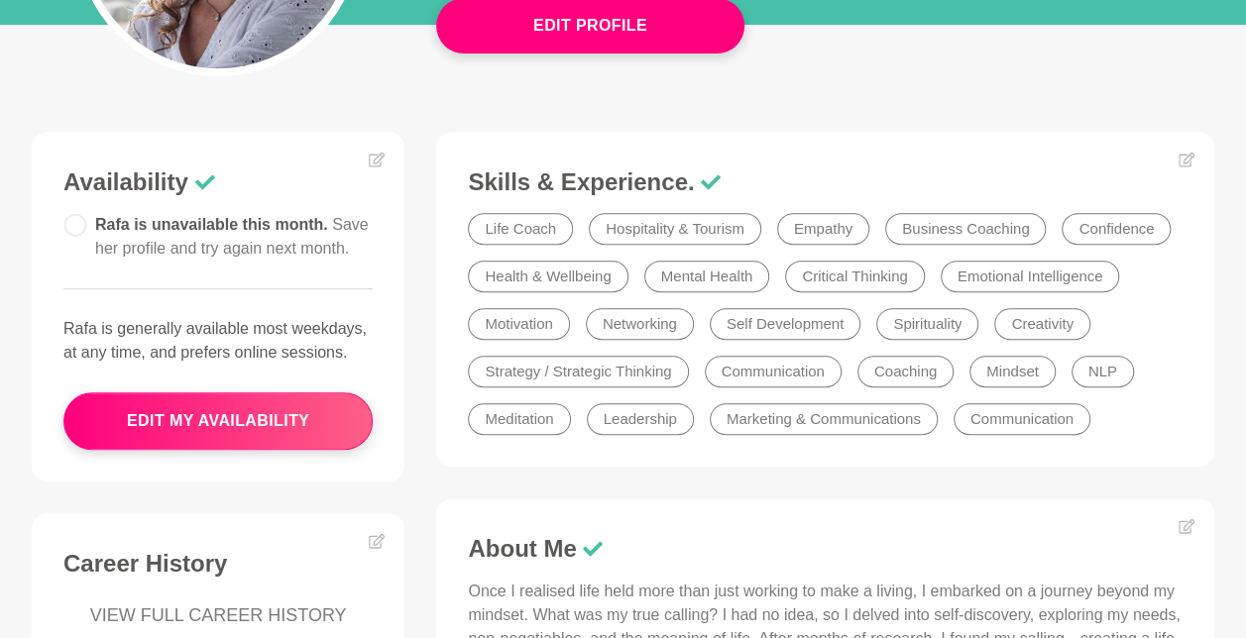
scroll to position [0, 0]
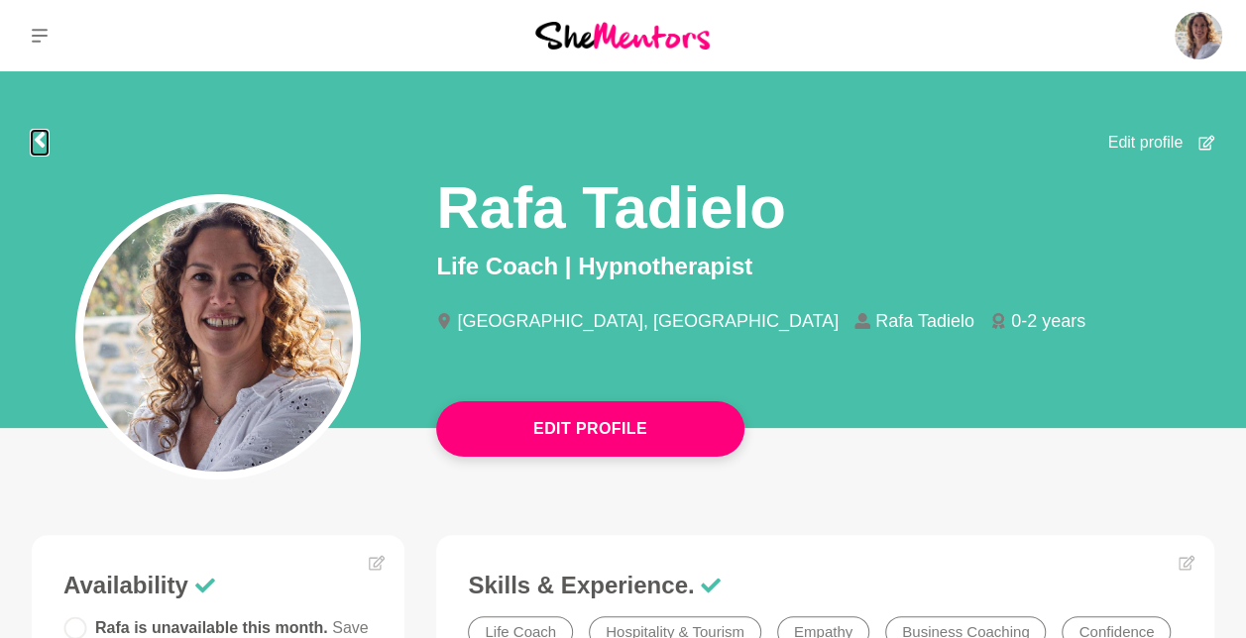
click at [42, 138] on icon at bounding box center [40, 140] width 10 height 16
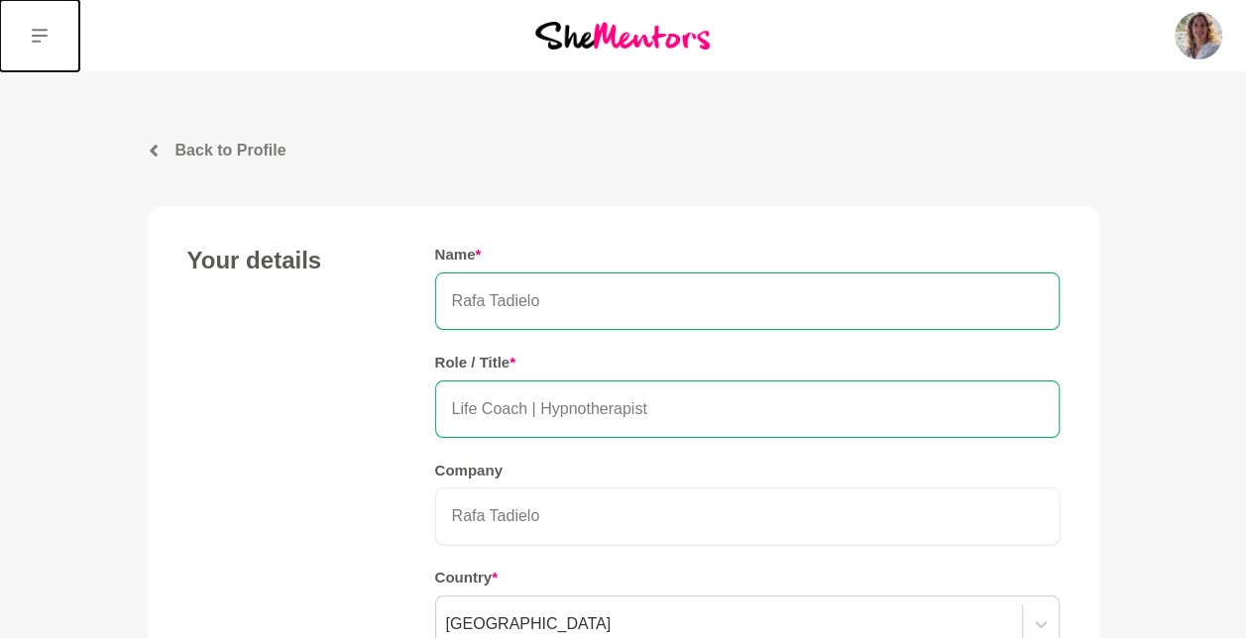
click at [38, 28] on icon at bounding box center [40, 36] width 16 height 16
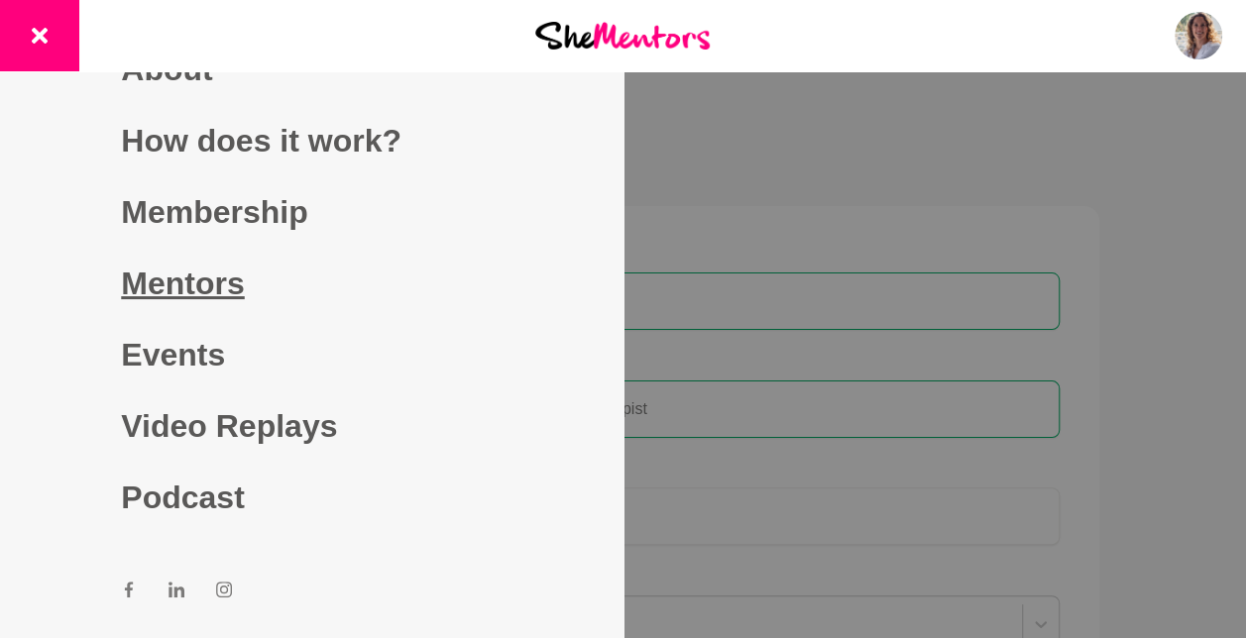
click at [137, 281] on link "Mentors" at bounding box center [311, 283] width 381 height 71
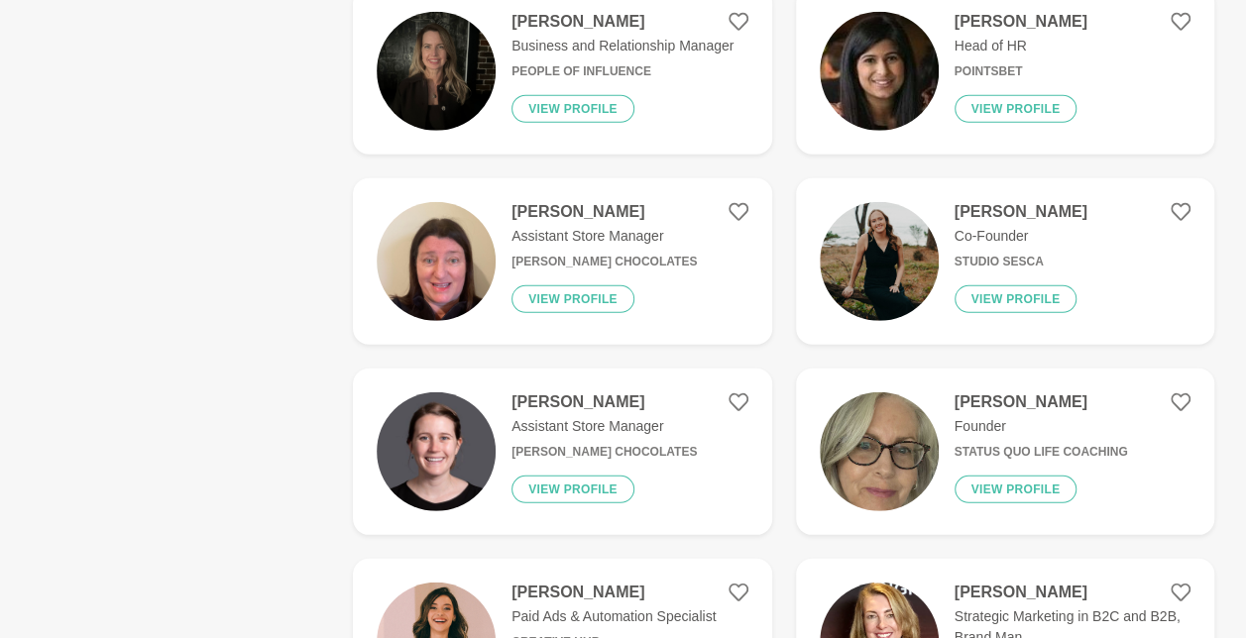
scroll to position [2788, 0]
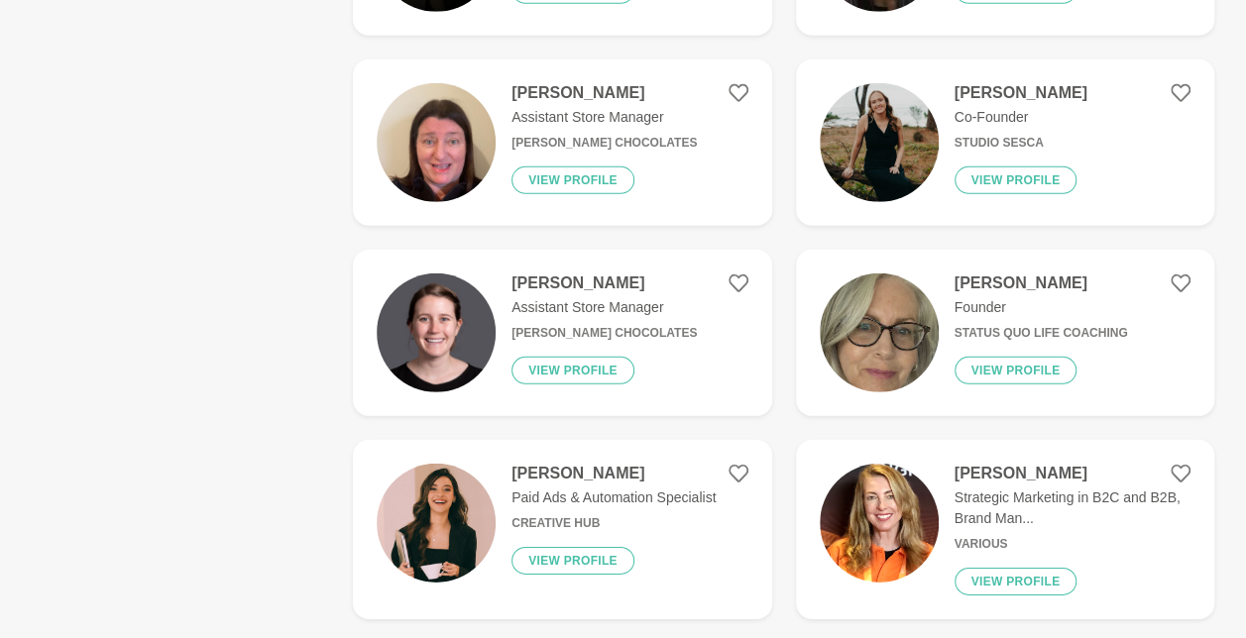
click at [1049, 464] on h4 "Miranda Bozic" at bounding box center [1072, 474] width 236 height 20
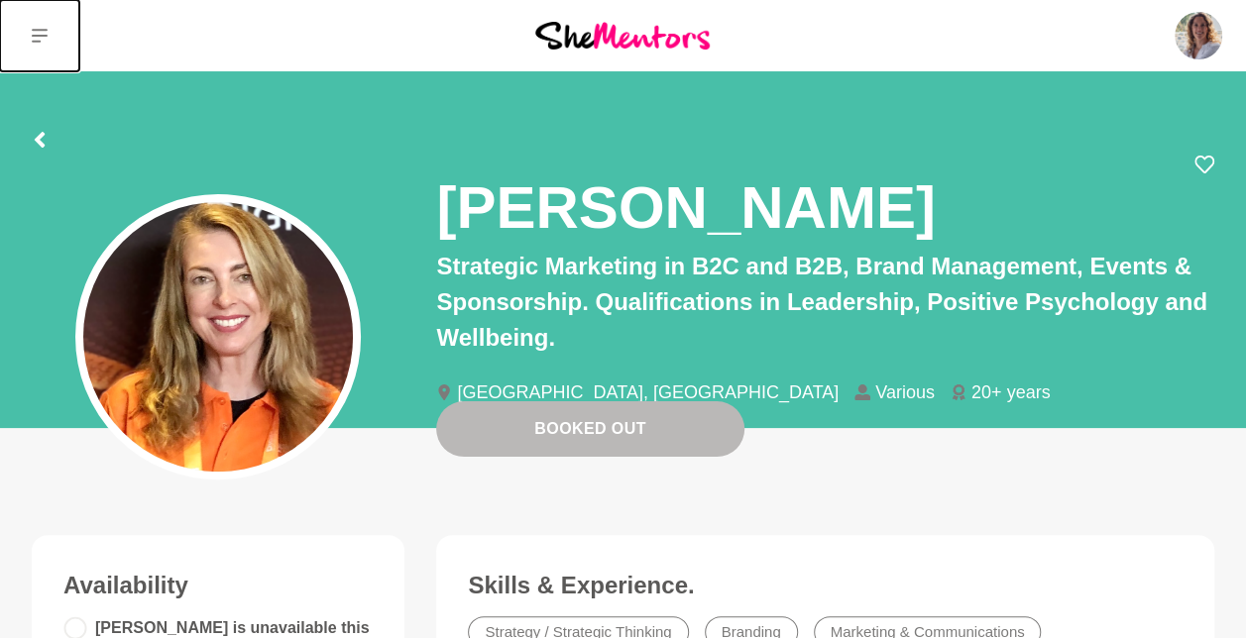
click at [40, 37] on icon at bounding box center [40, 36] width 16 height 16
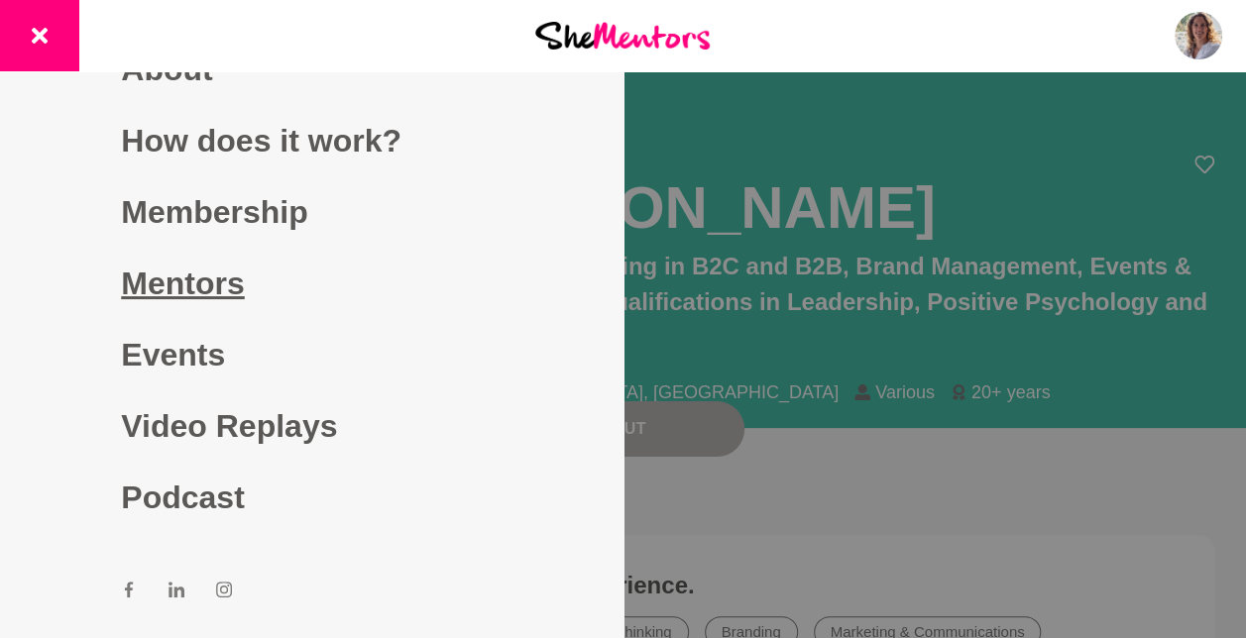
click at [238, 272] on link "Mentors" at bounding box center [311, 283] width 381 height 71
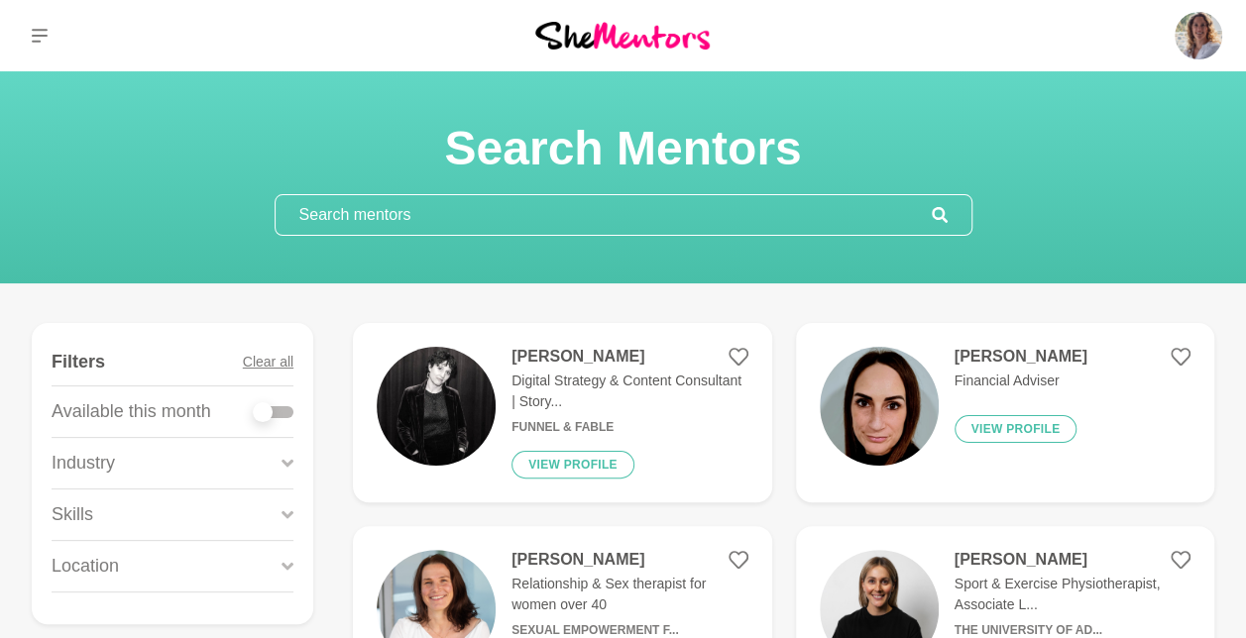
click at [516, 221] on input "text" at bounding box center [603, 215] width 656 height 40
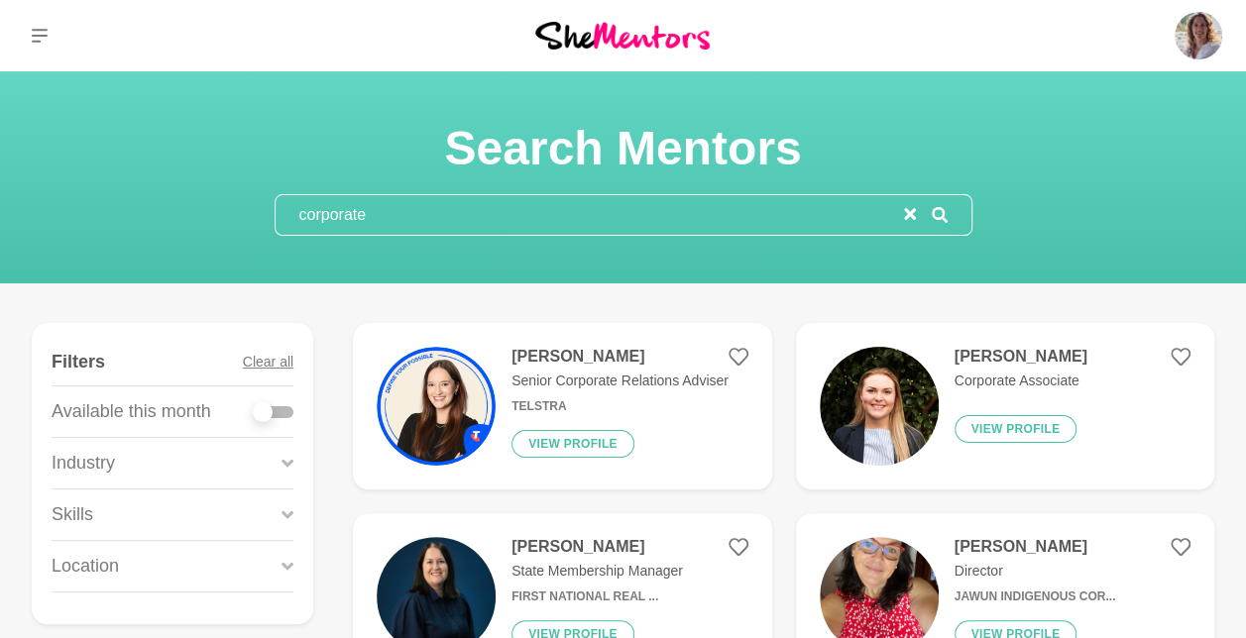
type input "corporate"
click at [602, 377] on p "Senior Corporate Relations Adviser" at bounding box center [619, 381] width 217 height 21
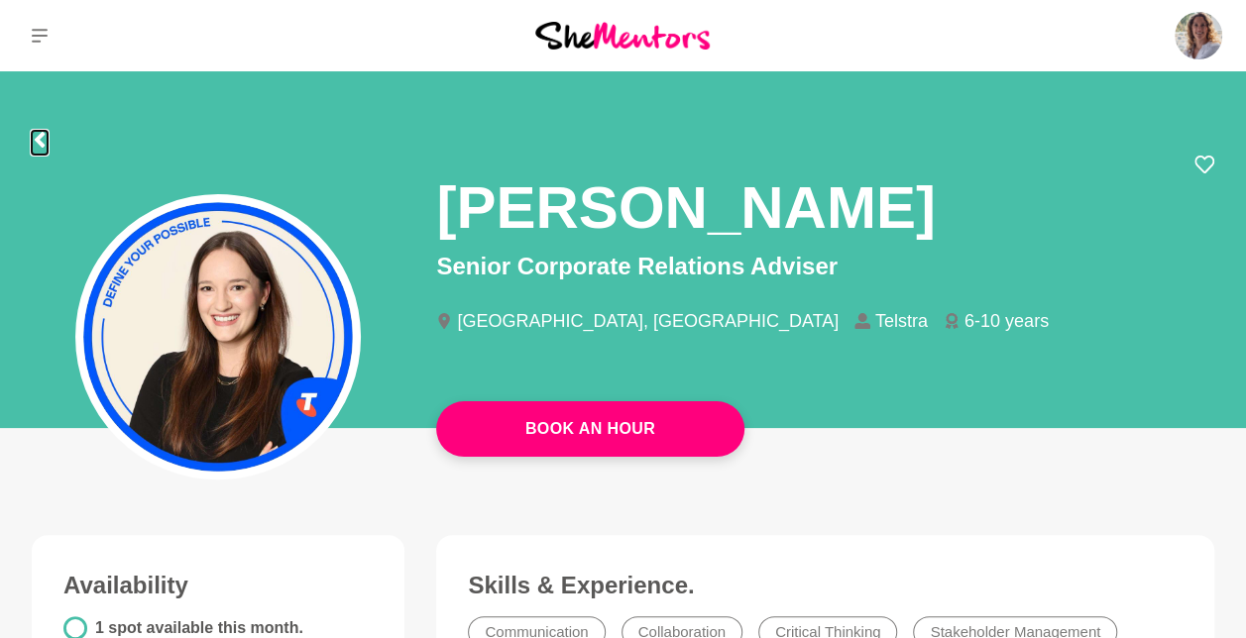
click at [36, 135] on icon at bounding box center [40, 140] width 16 height 16
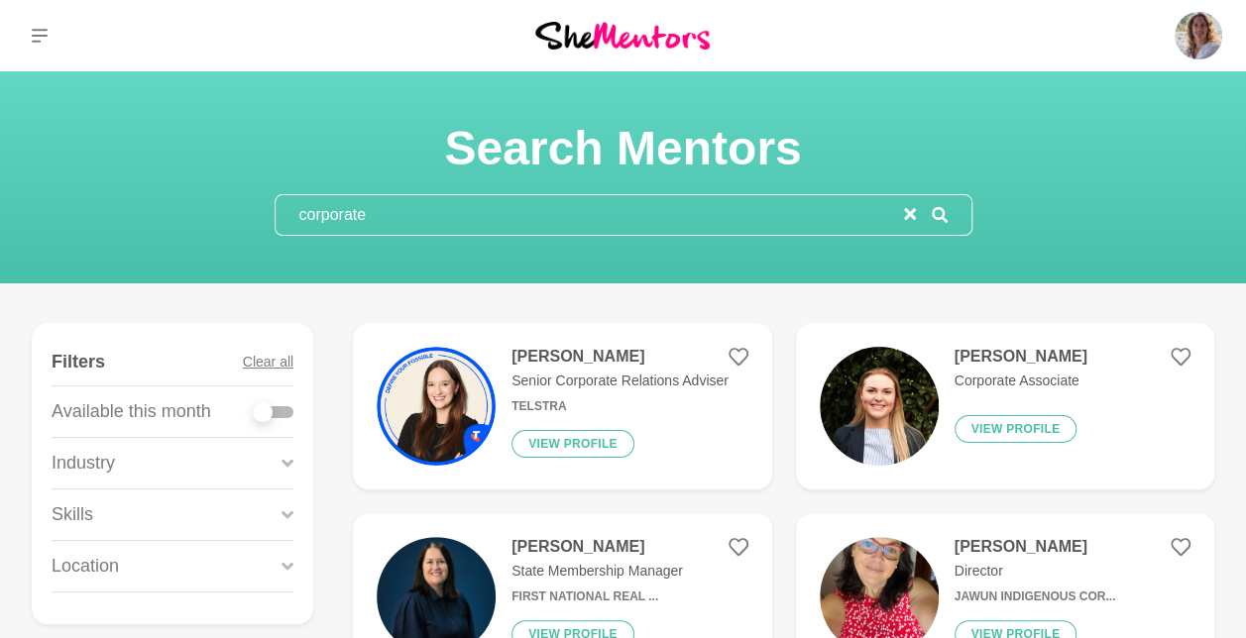
click at [421, 208] on input "corporate" at bounding box center [589, 215] width 628 height 40
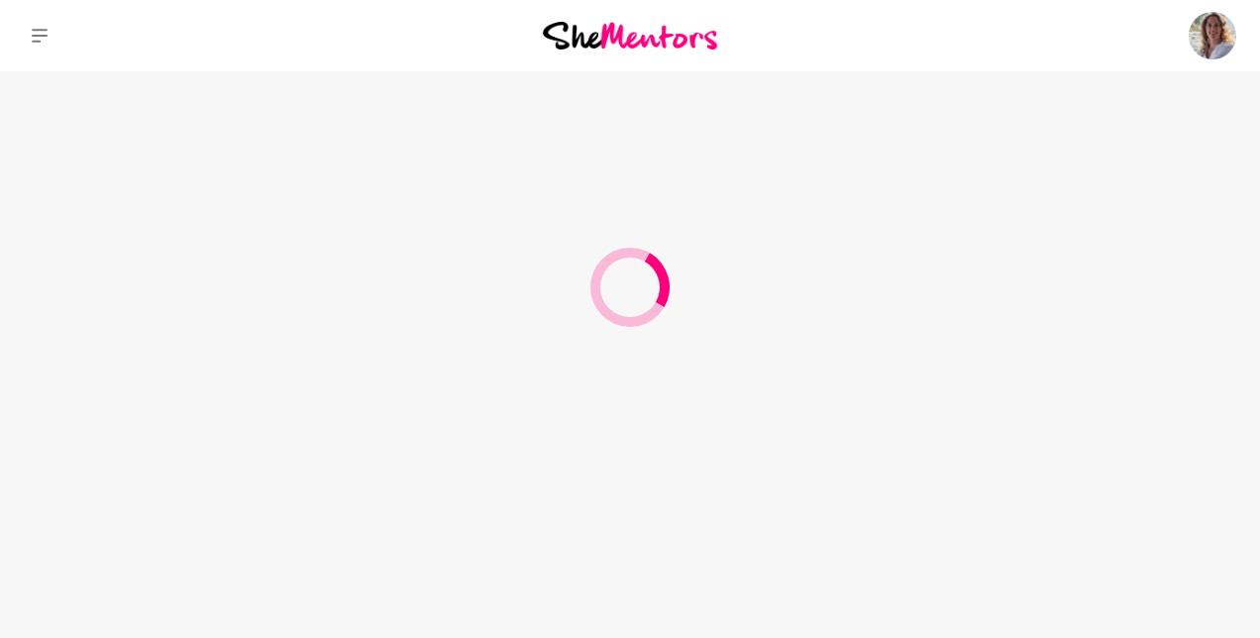
type input "corporate hr"
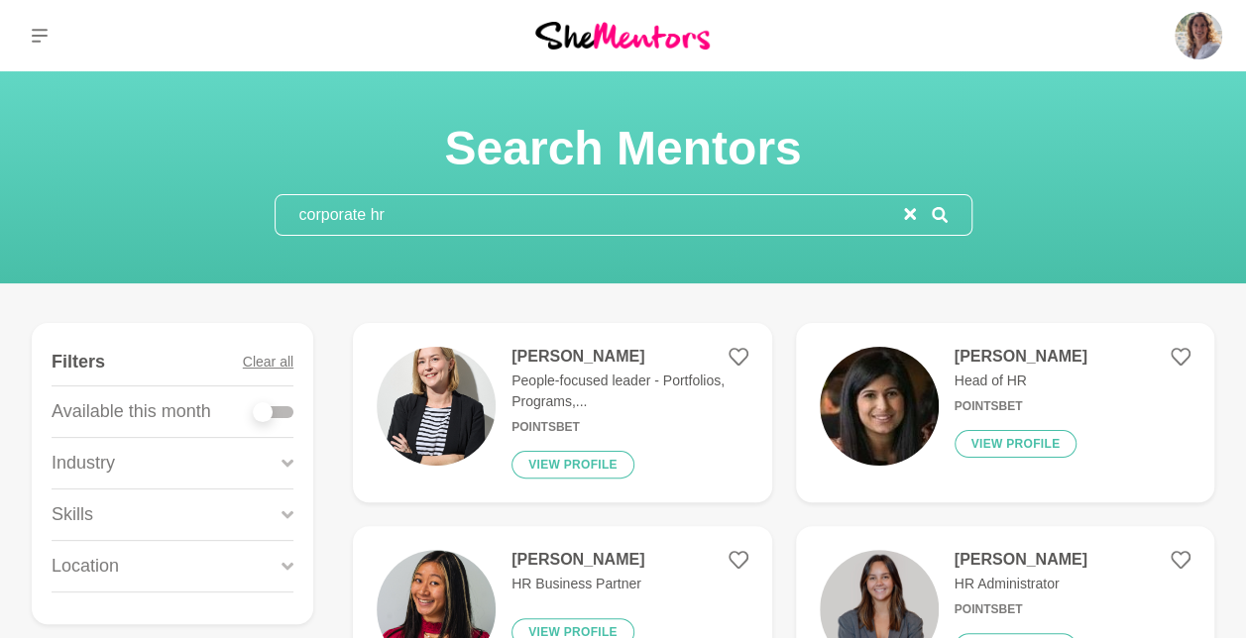
click at [575, 345] on figure "Jodie Coomer People-focused leader - Portfolios, Programs,... PointsBet View pr…" at bounding box center [562, 412] width 418 height 179
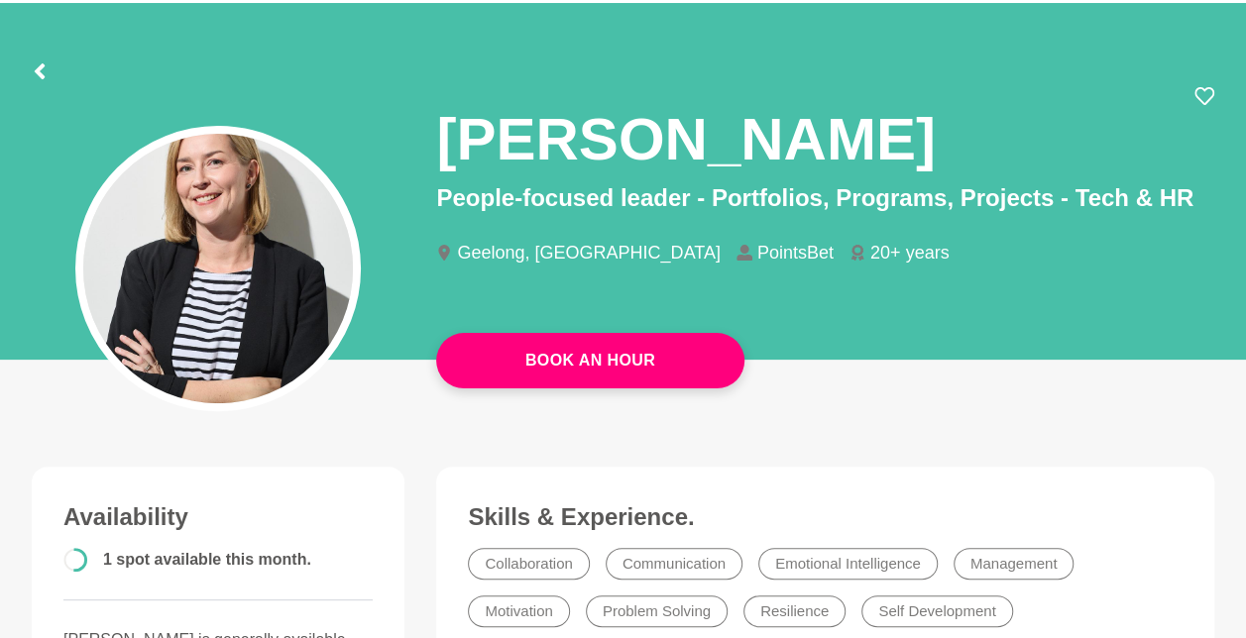
scroll to position [16, 0]
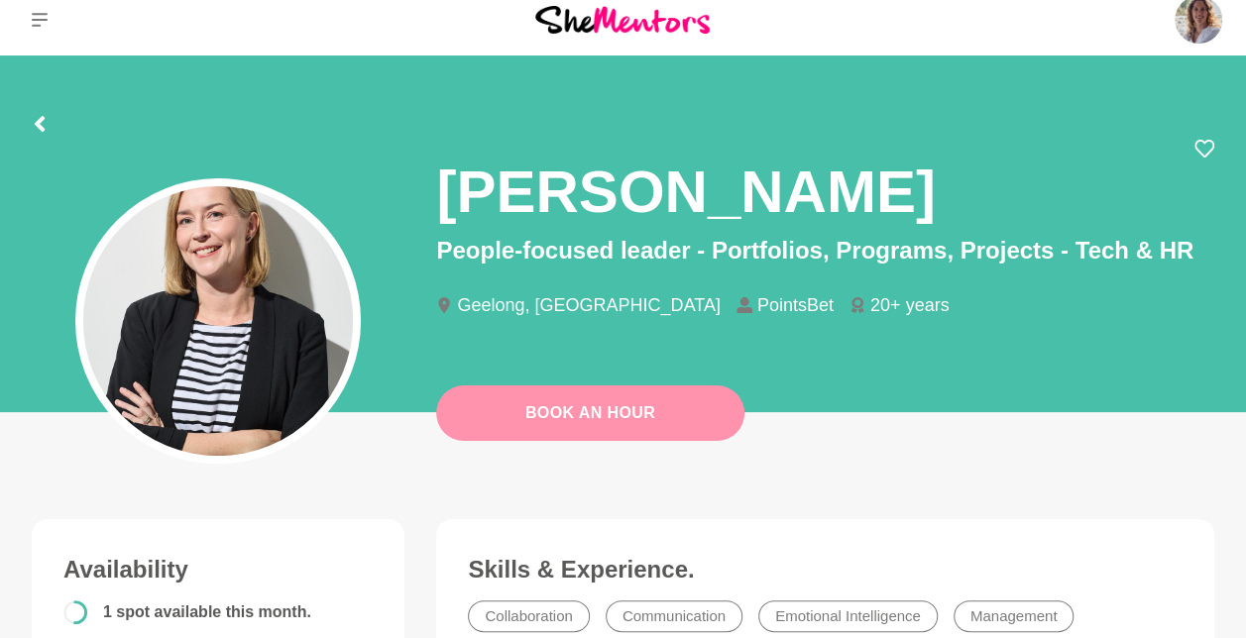
click at [604, 421] on link "Book An Hour" at bounding box center [590, 412] width 308 height 55
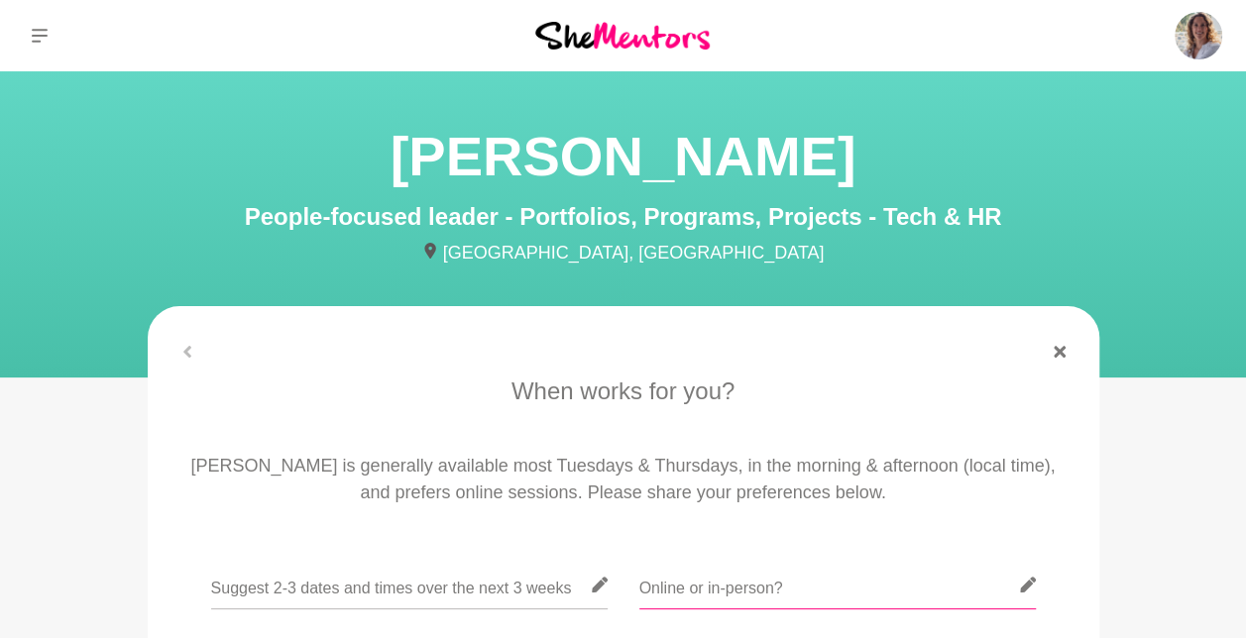
click at [684, 593] on input "text" at bounding box center [837, 585] width 396 height 49
type input "online"
click at [464, 604] on input "text" at bounding box center [409, 585] width 396 height 49
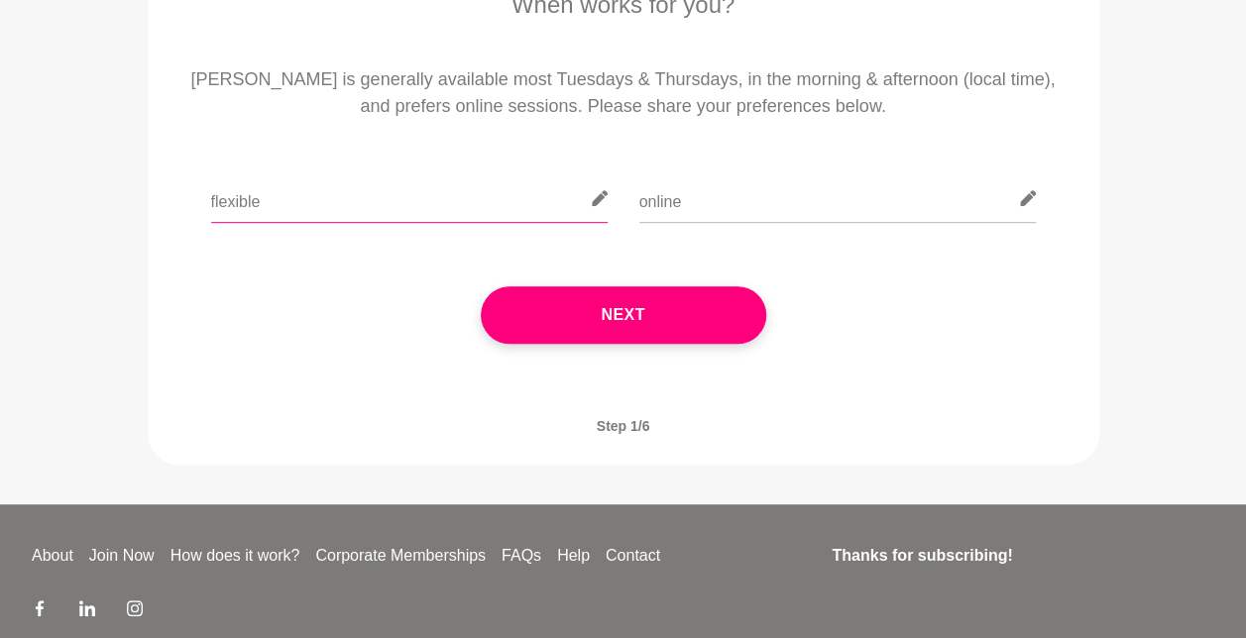
scroll to position [388, 0]
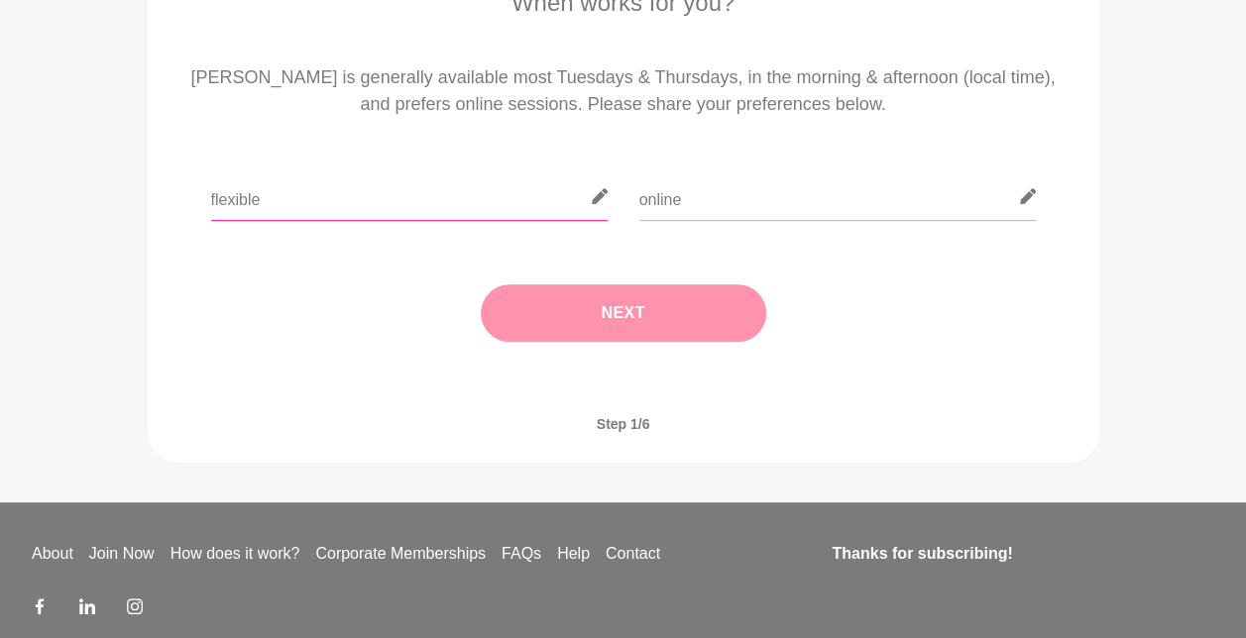
type input "flexible"
click at [539, 308] on button "Next" at bounding box center [623, 312] width 285 height 57
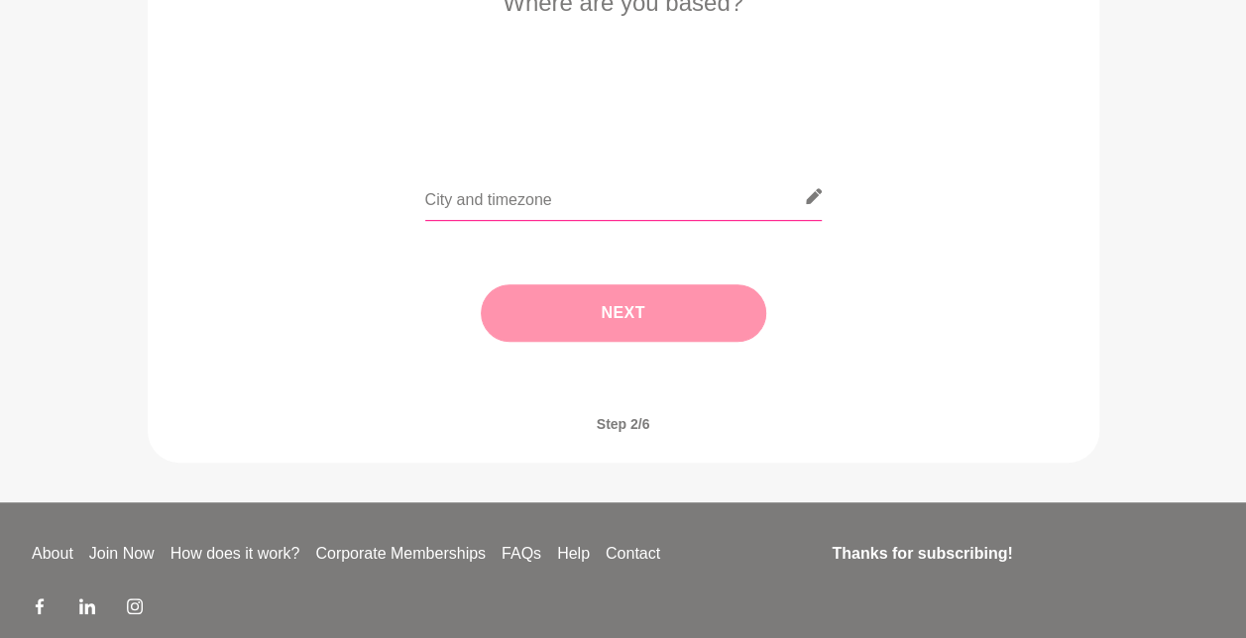
click at [538, 204] on input "text" at bounding box center [623, 196] width 396 height 49
type input "[GEOGRAPHIC_DATA]"
click at [601, 292] on button "Next" at bounding box center [623, 312] width 285 height 57
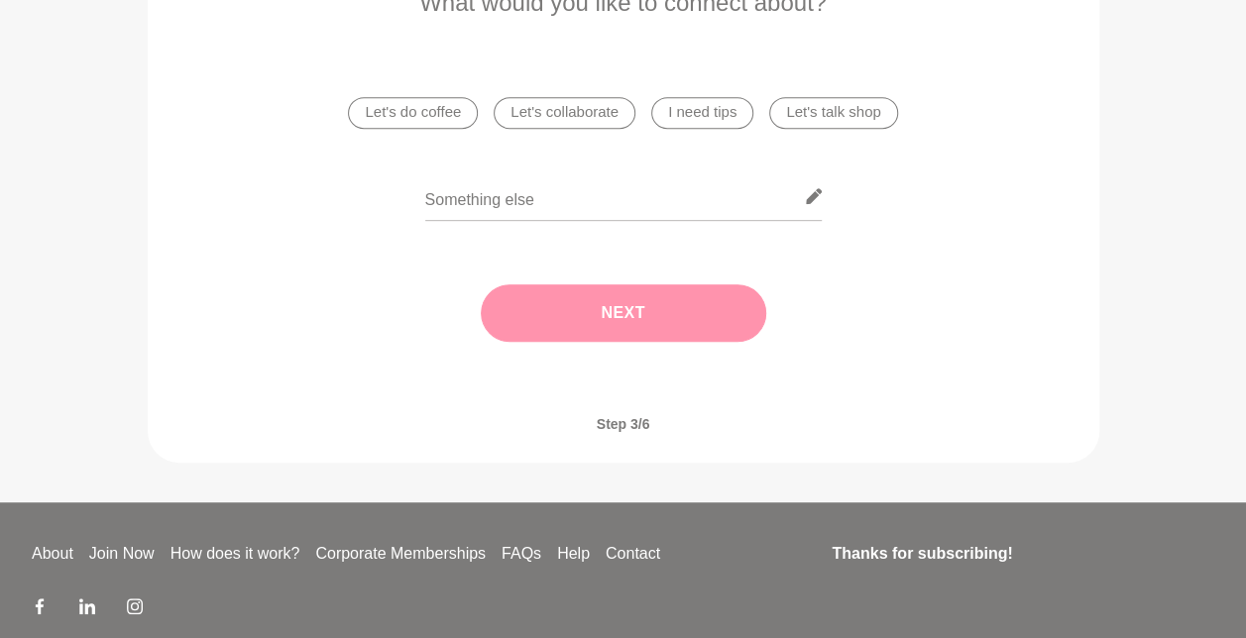
click at [682, 116] on li "I need tips" at bounding box center [702, 113] width 102 height 32
click at [605, 296] on button "Next" at bounding box center [623, 312] width 285 height 57
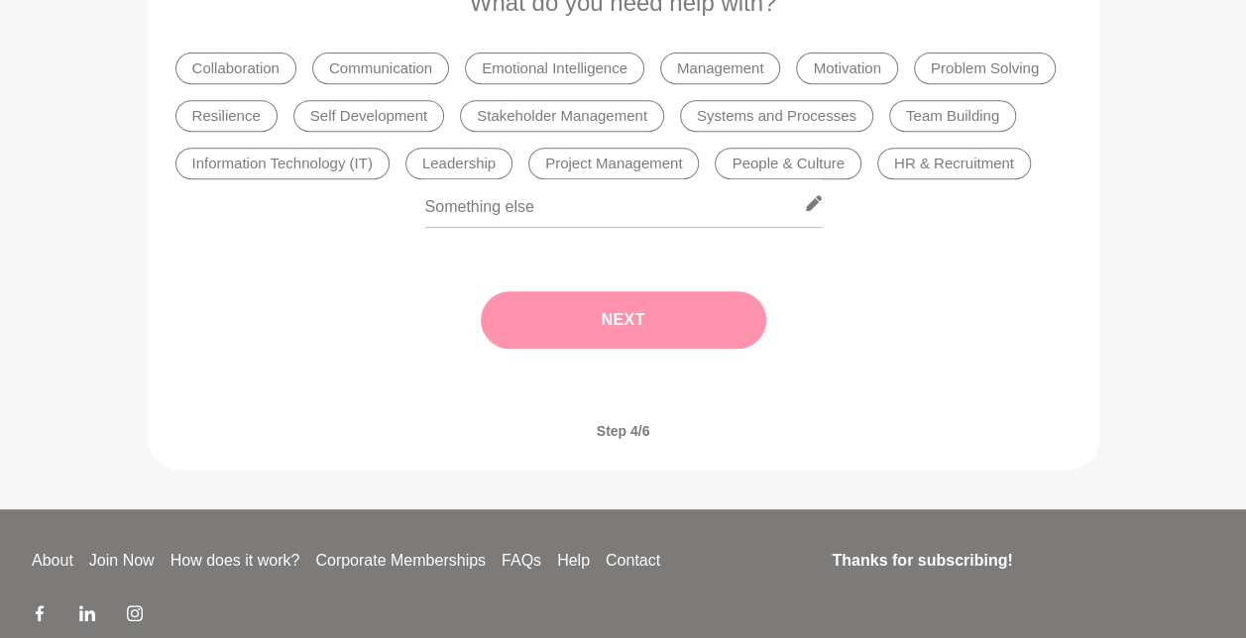
click at [705, 77] on li "Management" at bounding box center [720, 69] width 121 height 32
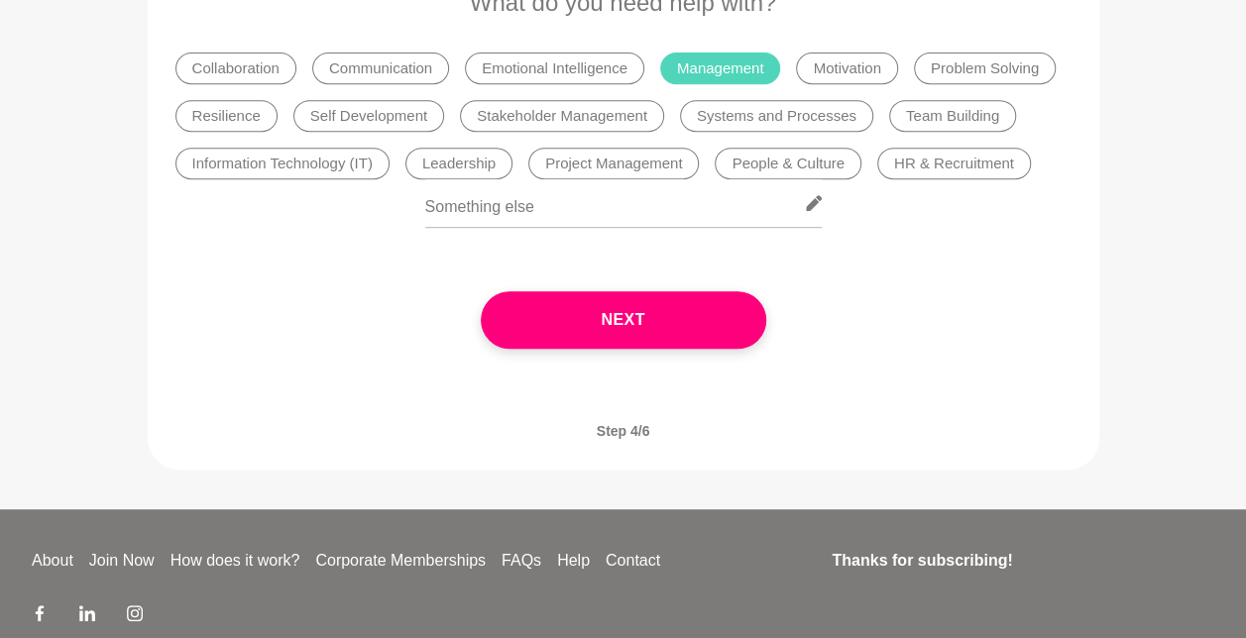
click at [365, 67] on li "Communication" at bounding box center [380, 69] width 137 height 32
click at [710, 117] on li "Systems and Processes" at bounding box center [776, 116] width 193 height 32
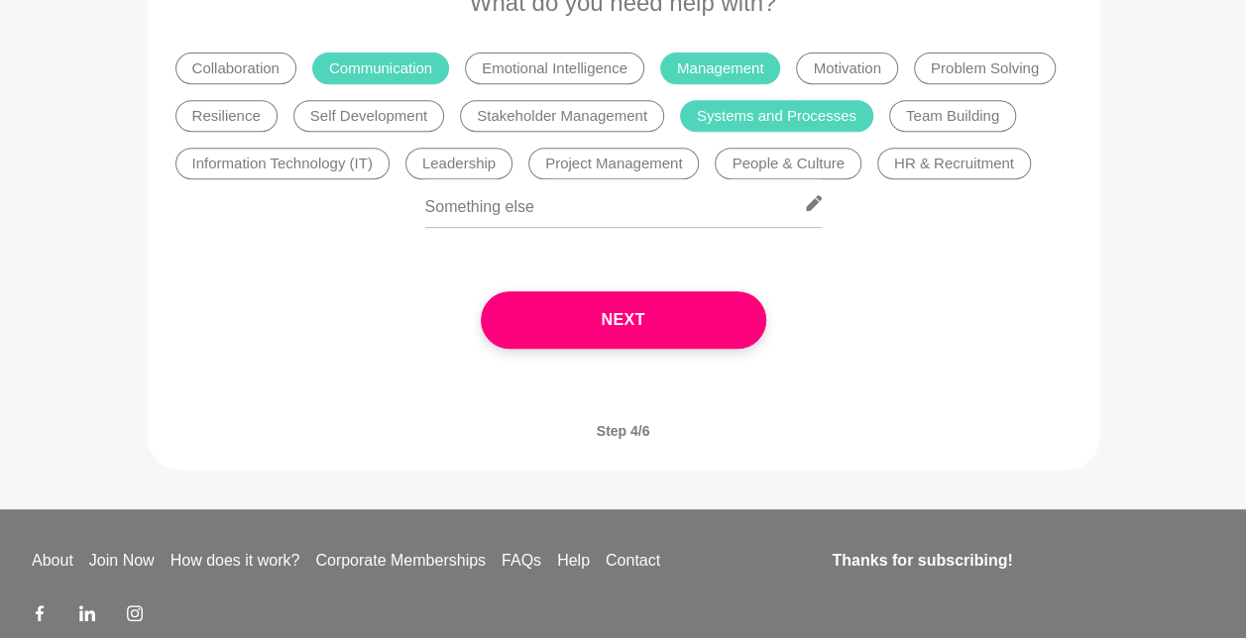
click at [646, 151] on li "Project Management" at bounding box center [613, 164] width 170 height 32
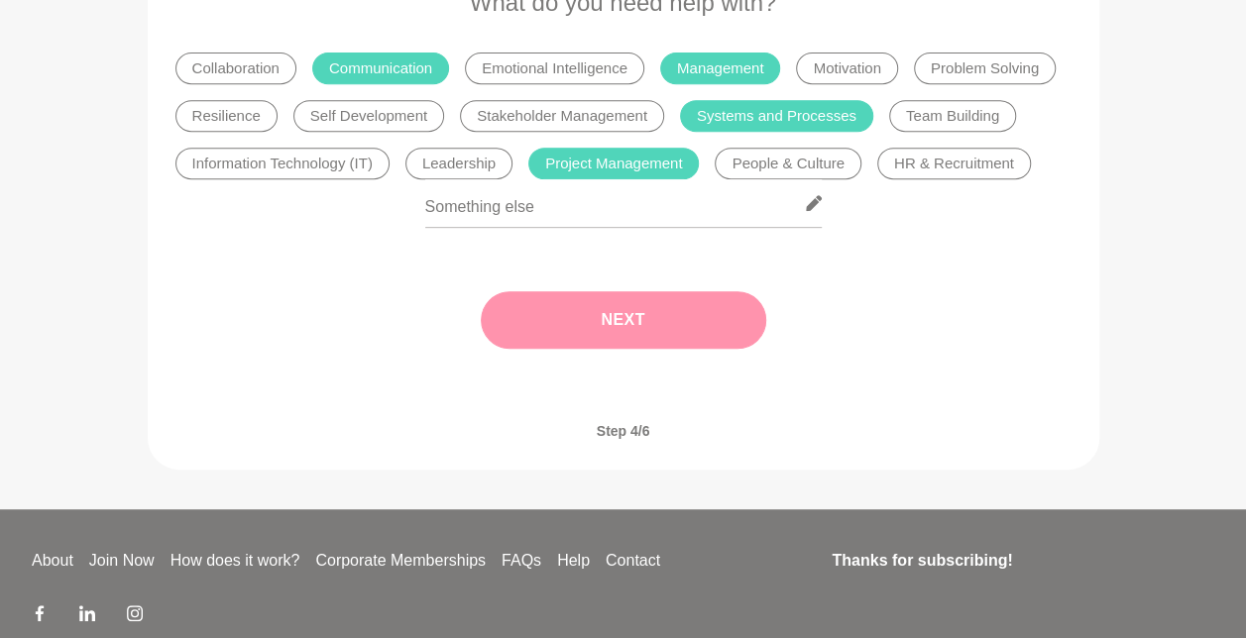
click at [567, 313] on button "Next" at bounding box center [623, 319] width 285 height 57
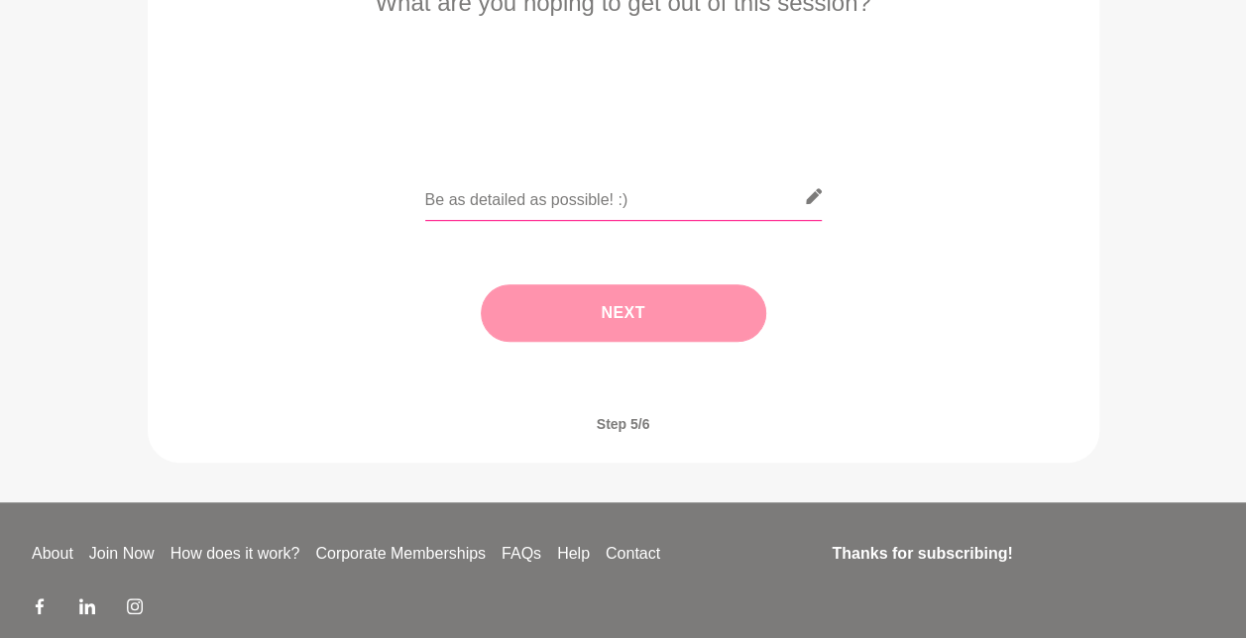
click at [536, 208] on input "text" at bounding box center [623, 196] width 396 height 49
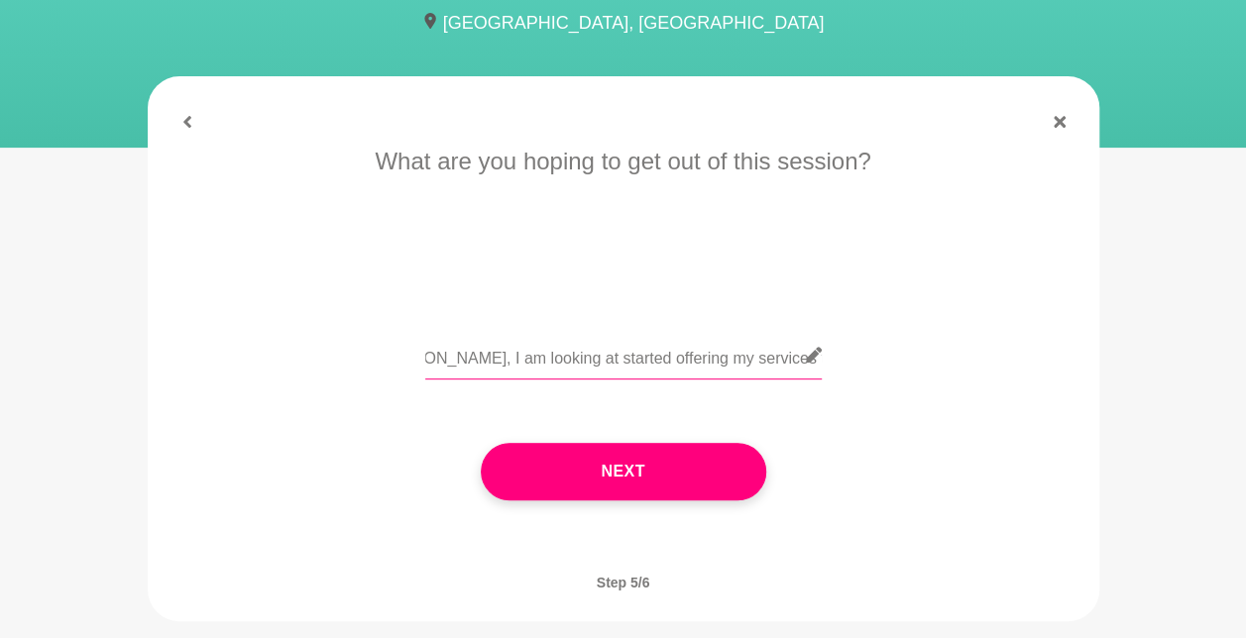
scroll to position [0, 103]
drag, startPoint x: 781, startPoint y: 363, endPoint x: 854, endPoint y: 348, distance: 74.8
click at [854, 348] on div "Hey Jodie, I am looking at started offering my services to the corporate" at bounding box center [623, 367] width 896 height 72
click at [788, 359] on input "Hey Jodie, I am looking at started offering my services to the corporate" at bounding box center [623, 355] width 396 height 49
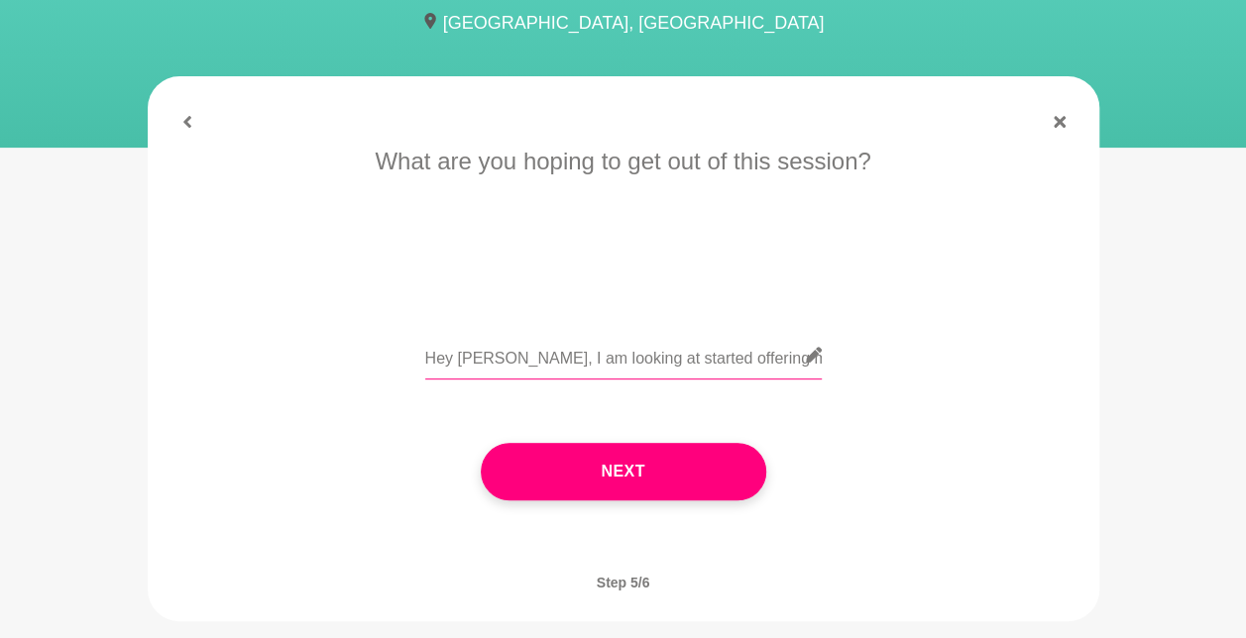
drag, startPoint x: 510, startPoint y: 365, endPoint x: 383, endPoint y: 373, distance: 127.1
click at [383, 373] on div "Hey Jodie, I am looking at started offering my services to the corporate world …" at bounding box center [623, 367] width 896 height 72
click at [655, 363] on input "Hey Jodie, I am looking at started offering my services to the corporate world …" at bounding box center [623, 355] width 396 height 49
click at [659, 359] on input "Hey Jodie, I am looking at started offering my services to the corporate world …" at bounding box center [623, 355] width 396 height 49
drag, startPoint x: 645, startPoint y: 361, endPoint x: 612, endPoint y: 359, distance: 32.8
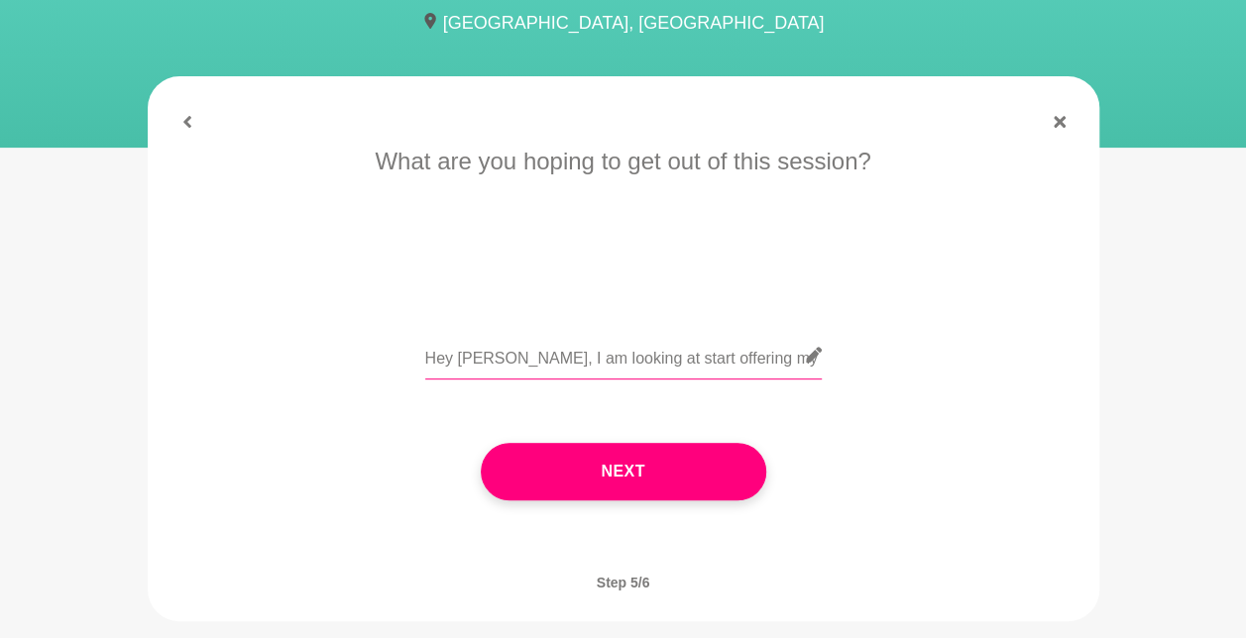
click at [612, 359] on input "Hey Jodie, I am looking at start offering my services to the corporate world an…" at bounding box center [623, 355] width 396 height 49
drag, startPoint x: 684, startPoint y: 363, endPoint x: 840, endPoint y: 367, distance: 156.6
click at [840, 367] on div "Hey Jodie, I am looking at offering my services to the corporate world and woul…" at bounding box center [623, 367] width 896 height 72
click at [786, 361] on input "Hey Jodie, I am looking at offering my services to the corporate world and woul…" at bounding box center [623, 355] width 396 height 49
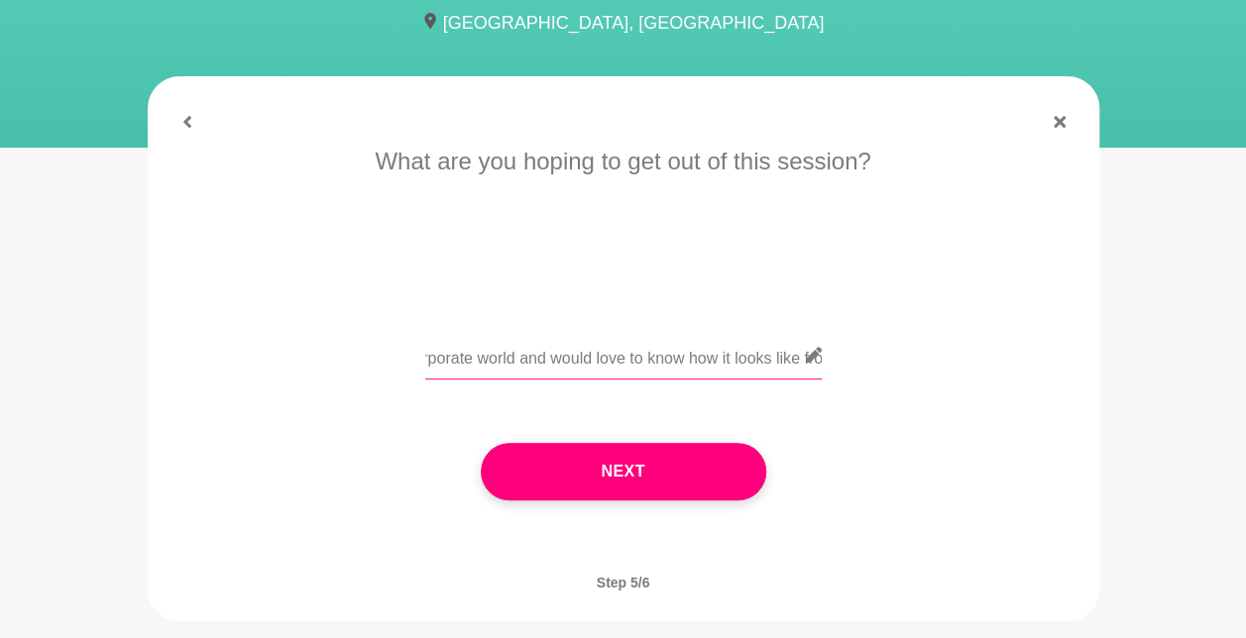
scroll to position [0, 509]
click at [737, 370] on input "Hey Jodie, I am looking at offering my services to the corporate world and woul…" at bounding box center [623, 355] width 396 height 49
drag, startPoint x: 737, startPoint y: 370, endPoint x: 405, endPoint y: 376, distance: 332.0
click at [405, 376] on div "Hey Jodie, I am looking at offering my services to the corporate world and woul…" at bounding box center [623, 367] width 896 height 72
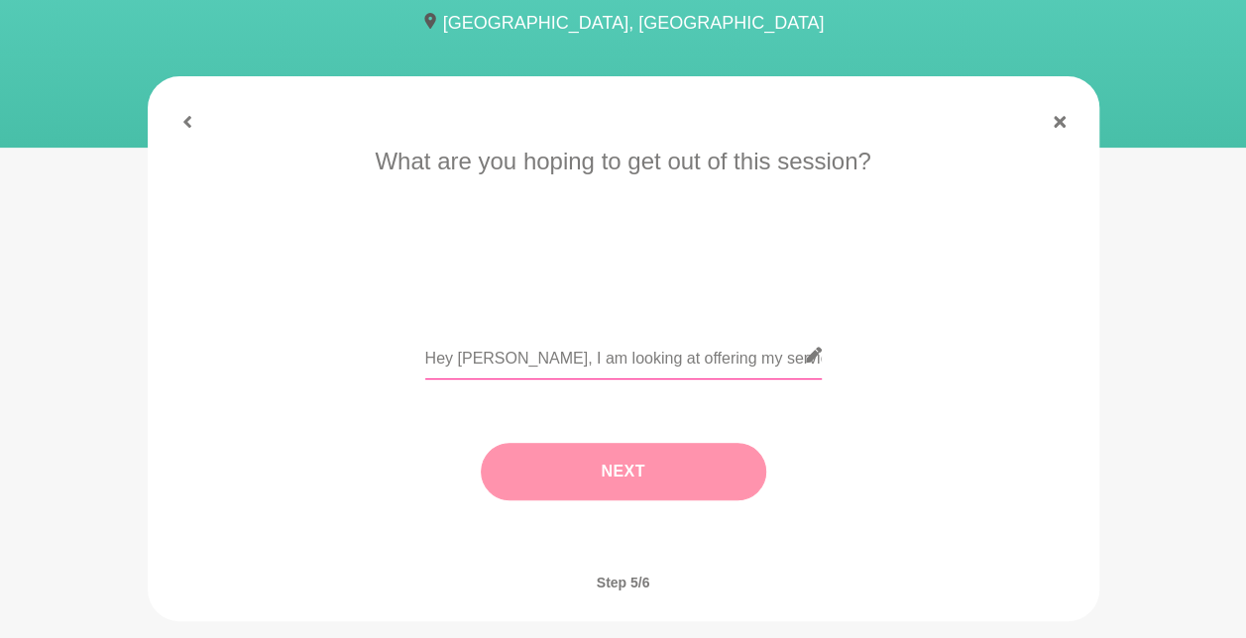
type input "Hey Jodie, I am looking at offering my services to the corporate world and woul…"
click at [607, 473] on button "Next" at bounding box center [623, 471] width 285 height 57
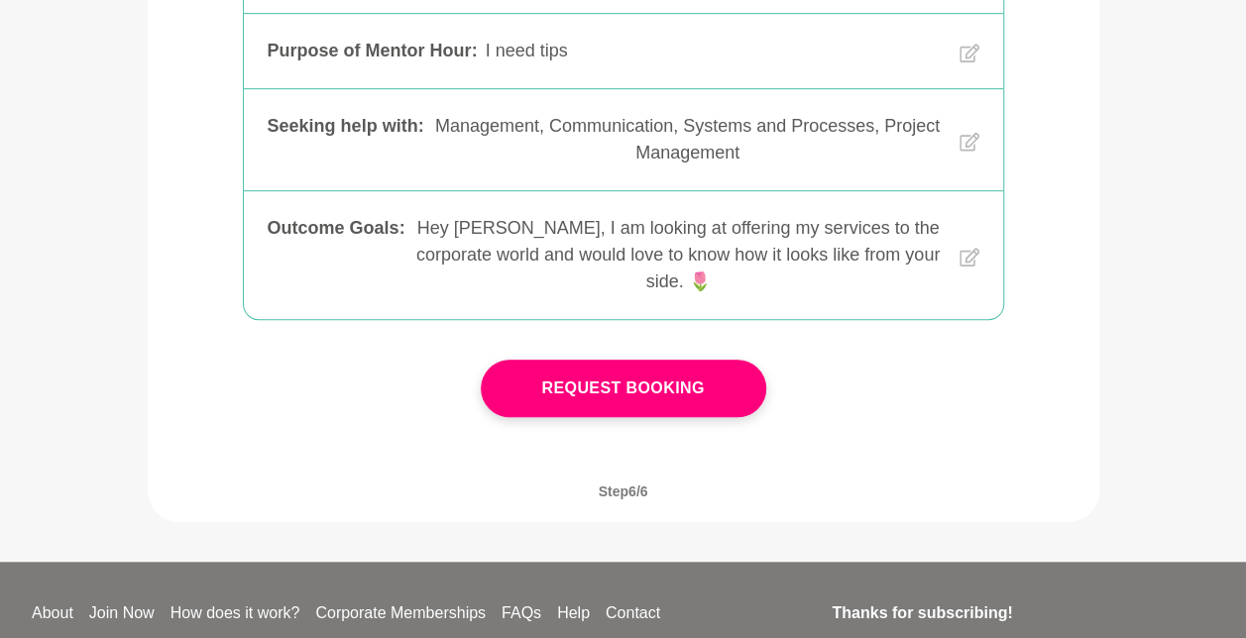
scroll to position [571, 0]
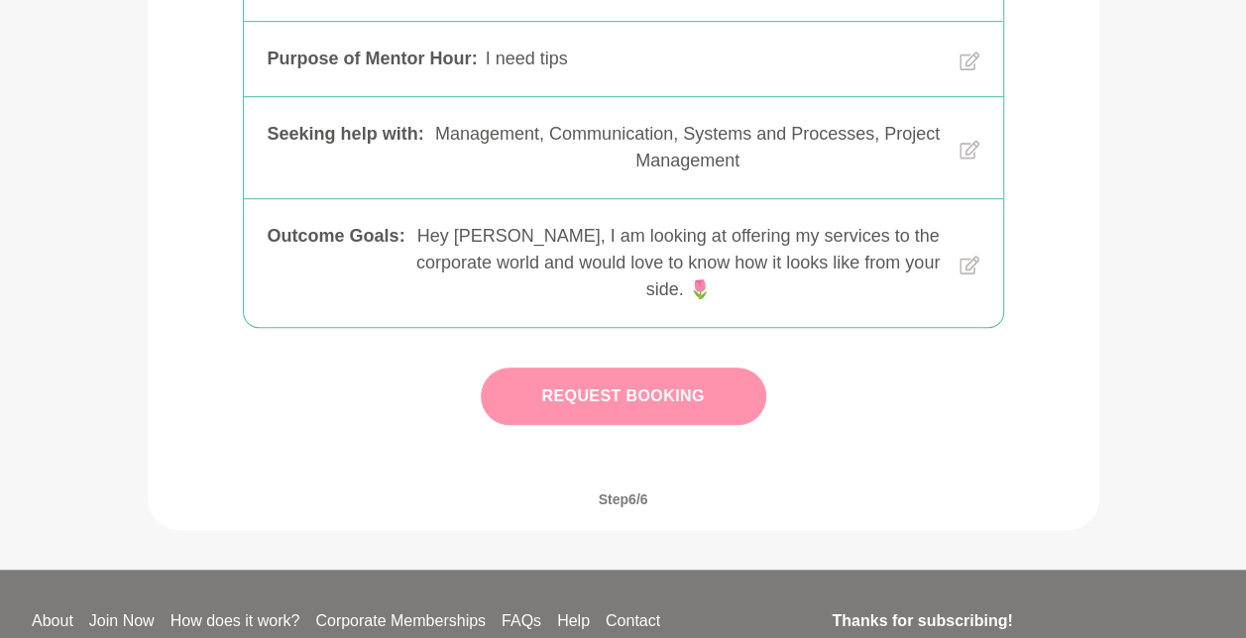
click at [648, 404] on button "Request Booking" at bounding box center [623, 396] width 285 height 57
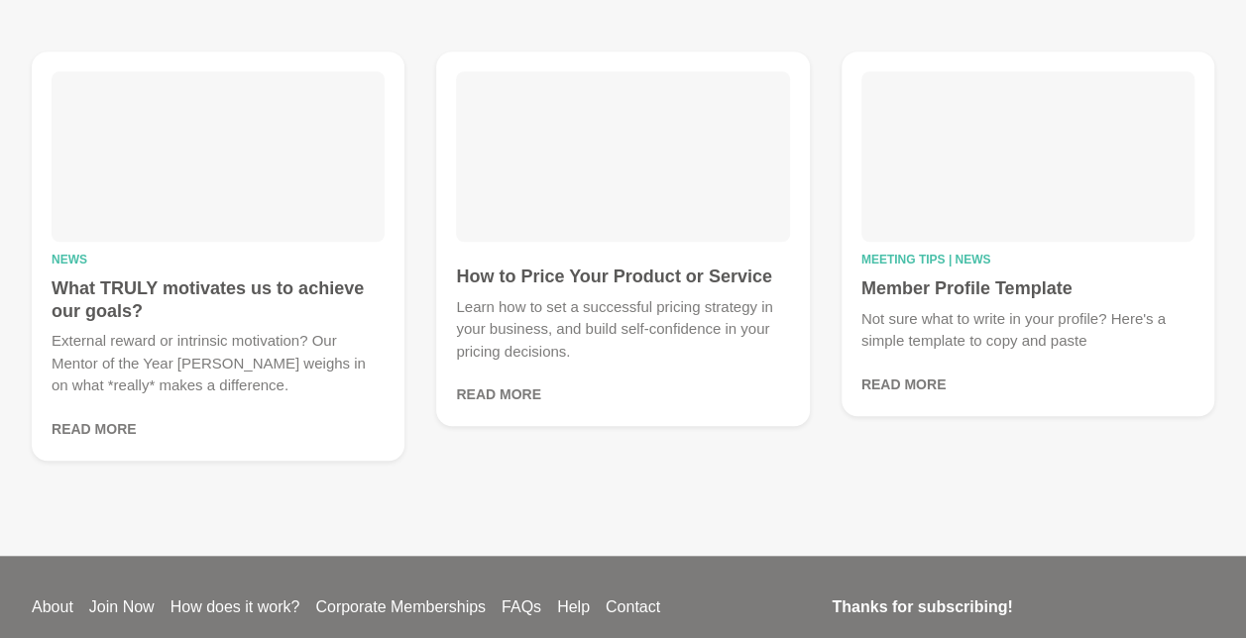
scroll to position [625, 0]
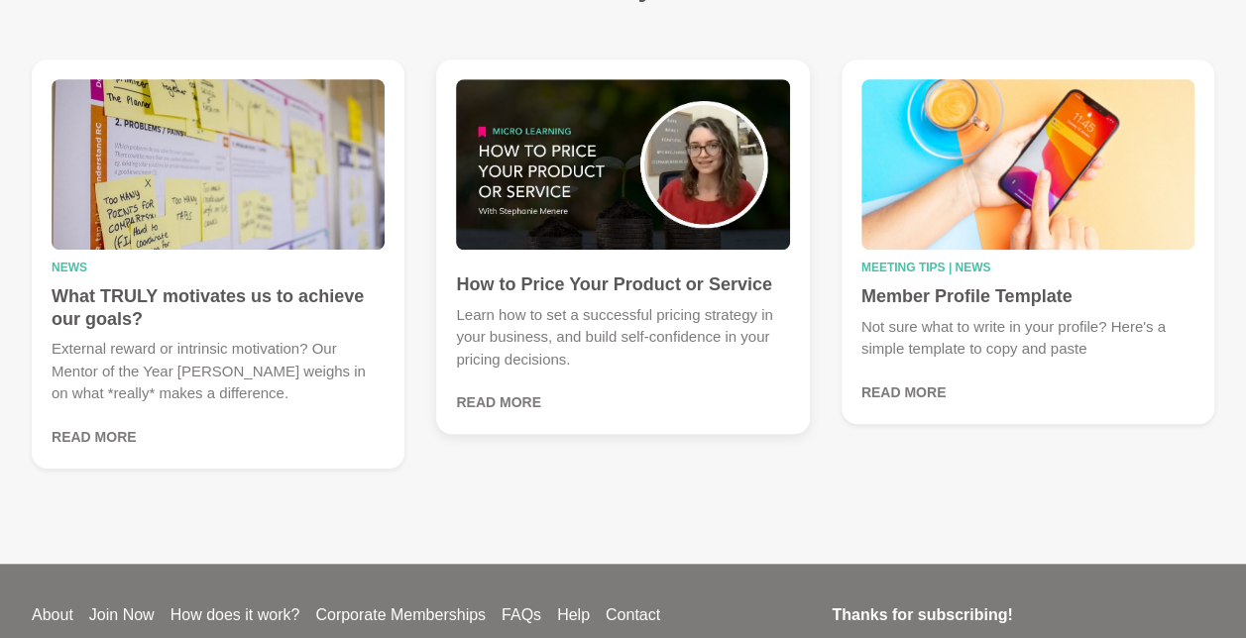
click at [509, 399] on link "Read More" at bounding box center [498, 402] width 85 height 16
